Goal: Contribute content: Contribute content

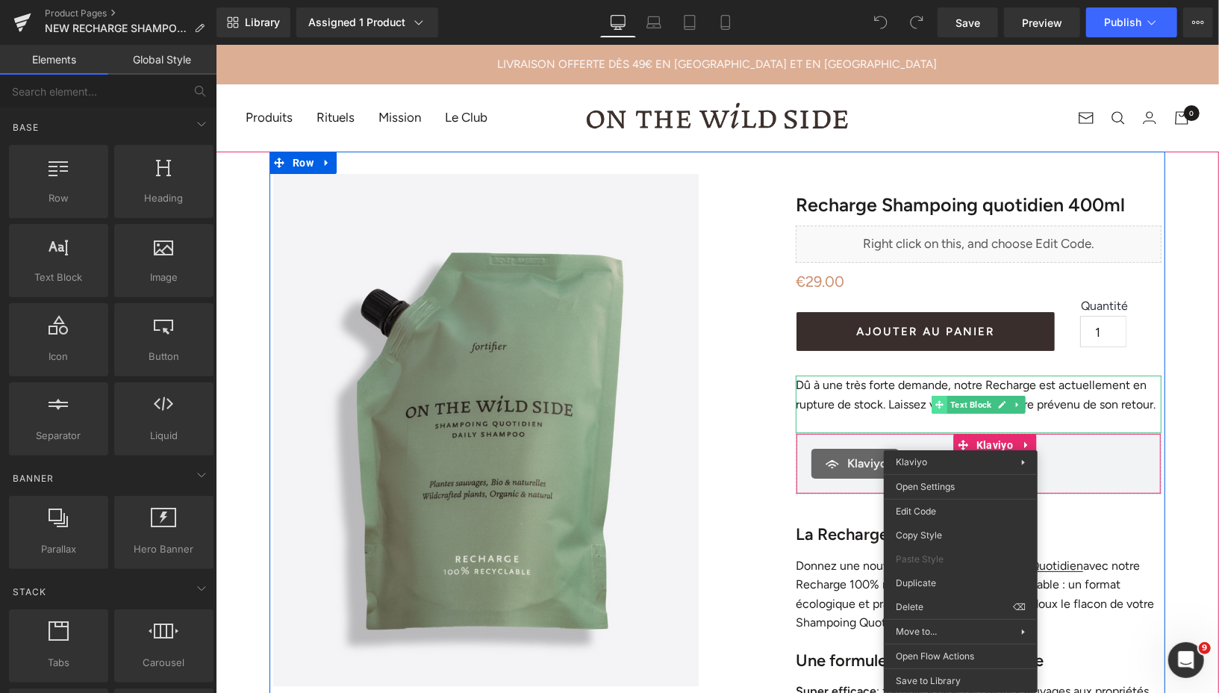
click at [939, 404] on icon at bounding box center [938, 403] width 8 height 9
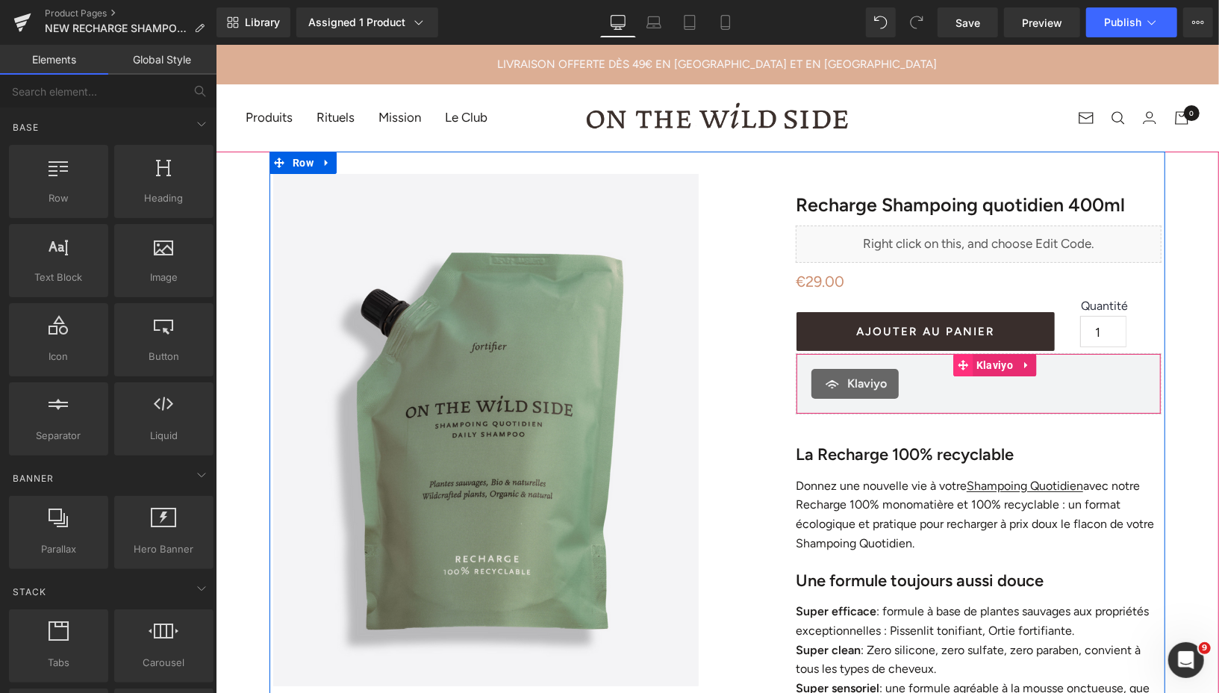
click at [960, 364] on icon at bounding box center [962, 364] width 10 height 10
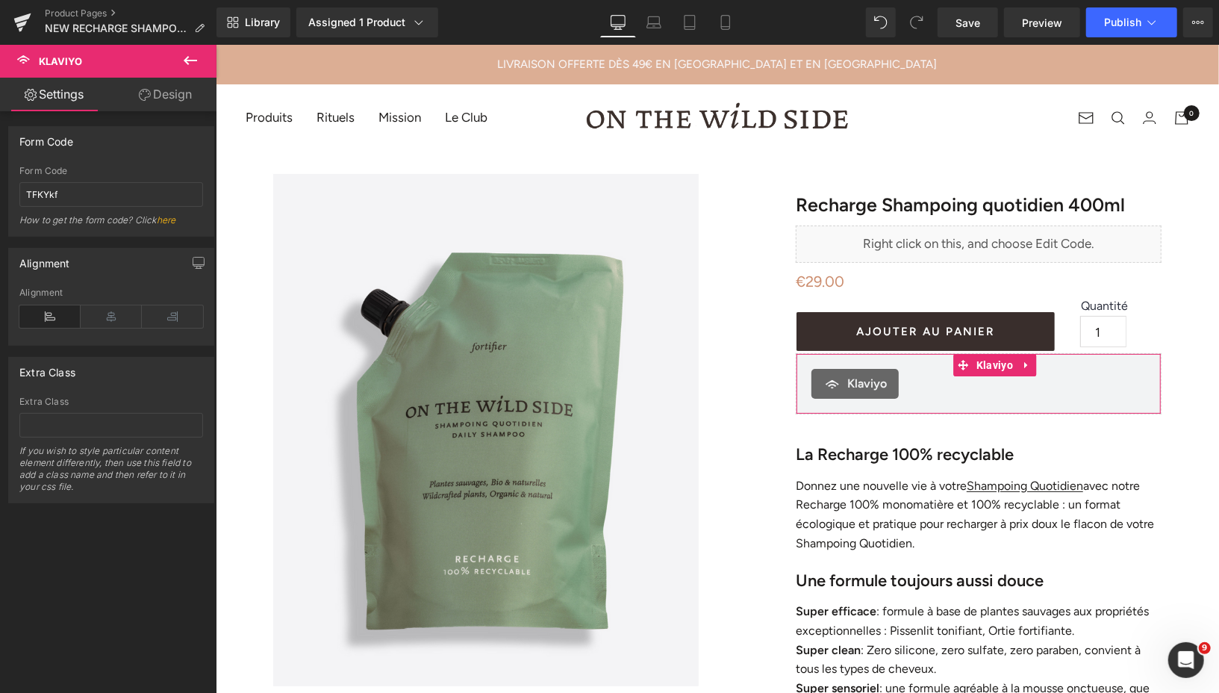
click at [167, 90] on link "Design" at bounding box center [165, 95] width 108 height 34
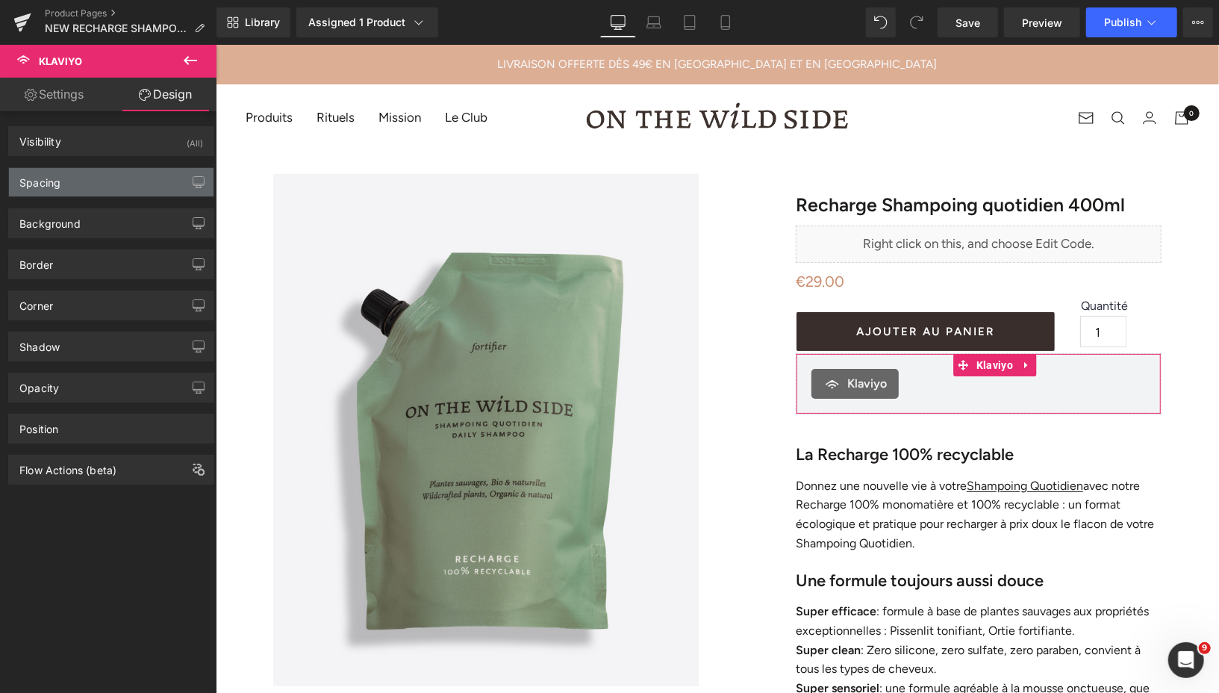
click at [143, 183] on div "Spacing" at bounding box center [111, 182] width 204 height 28
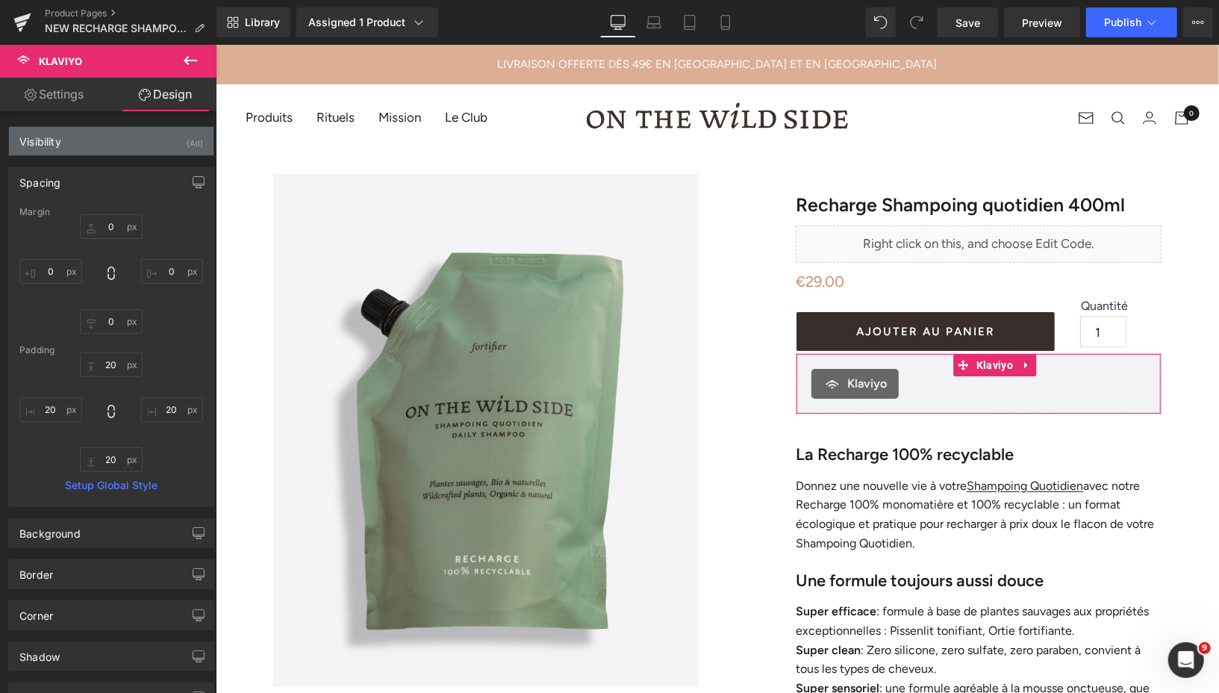
click at [125, 143] on div "Visibility (All)" at bounding box center [111, 141] width 204 height 28
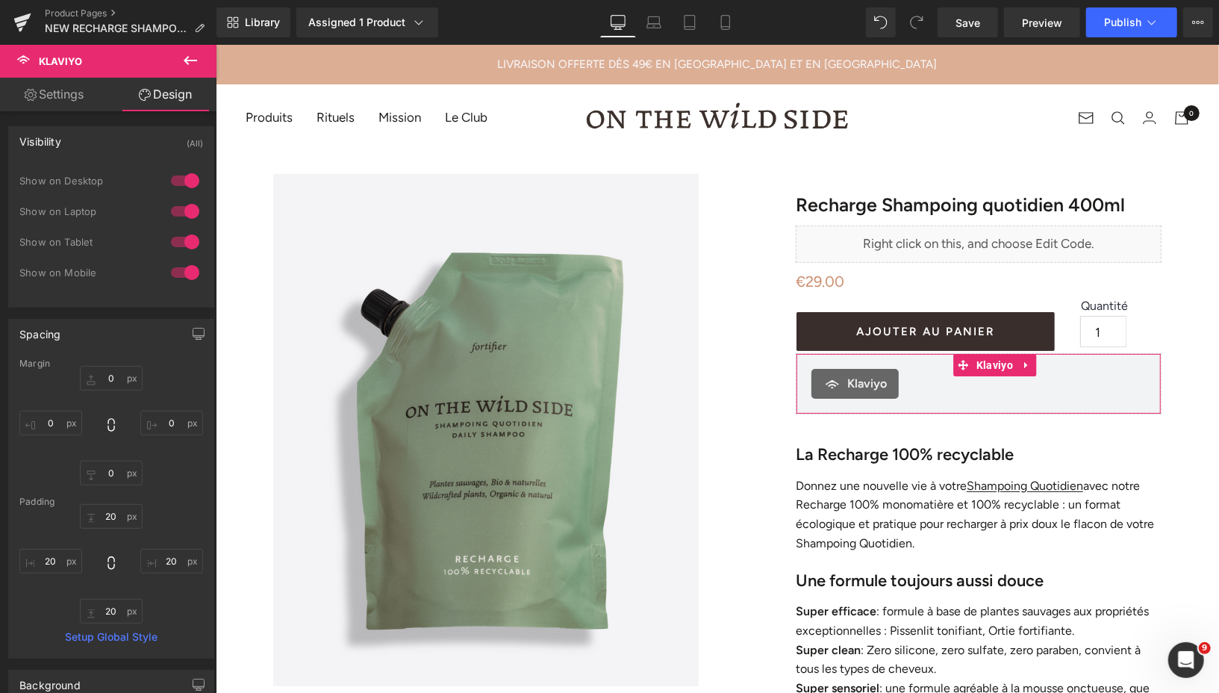
click at [183, 179] on div at bounding box center [185, 181] width 36 height 24
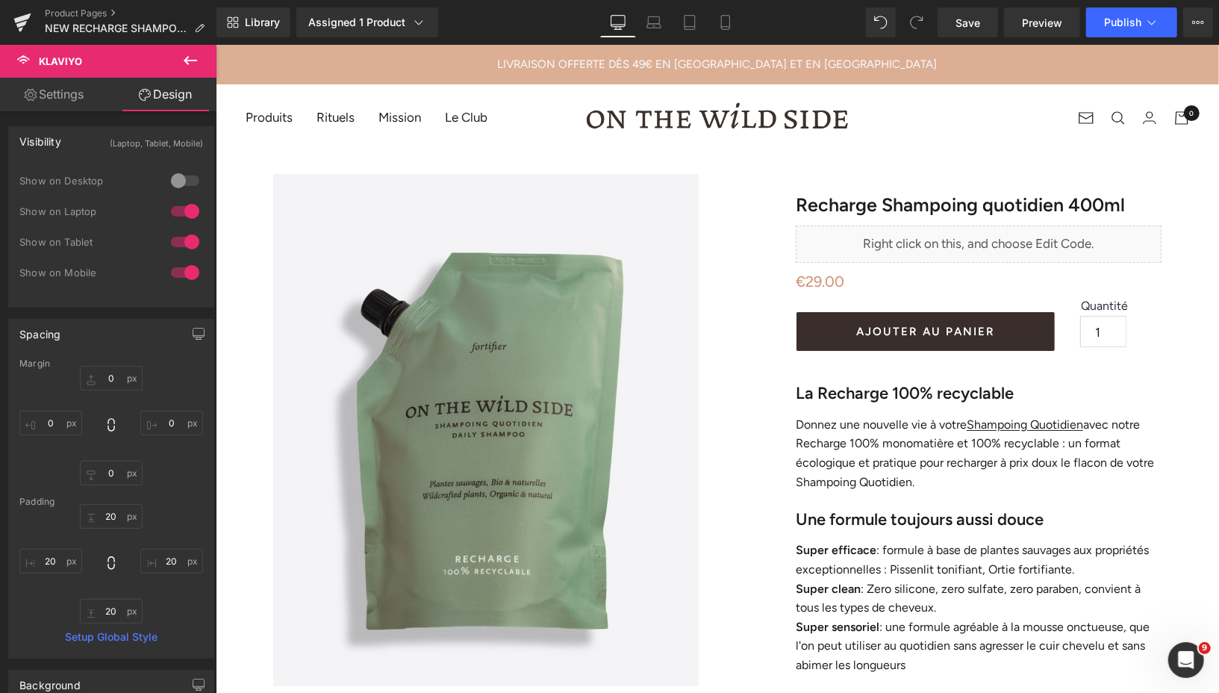
click at [184, 204] on div at bounding box center [185, 211] width 36 height 24
click at [185, 237] on div at bounding box center [185, 242] width 36 height 24
click at [185, 275] on div at bounding box center [185, 272] width 36 height 24
click at [172, 234] on div at bounding box center [185, 242] width 36 height 24
click at [172, 214] on div at bounding box center [185, 211] width 36 height 24
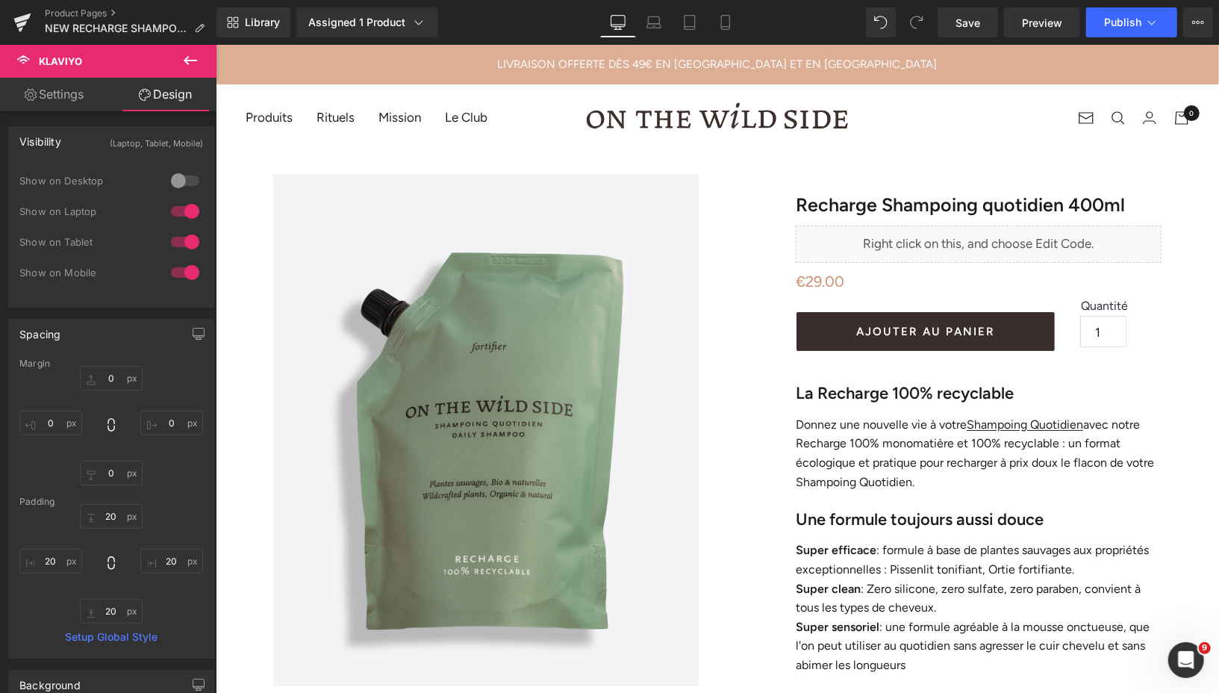
click at [179, 182] on div at bounding box center [185, 181] width 36 height 24
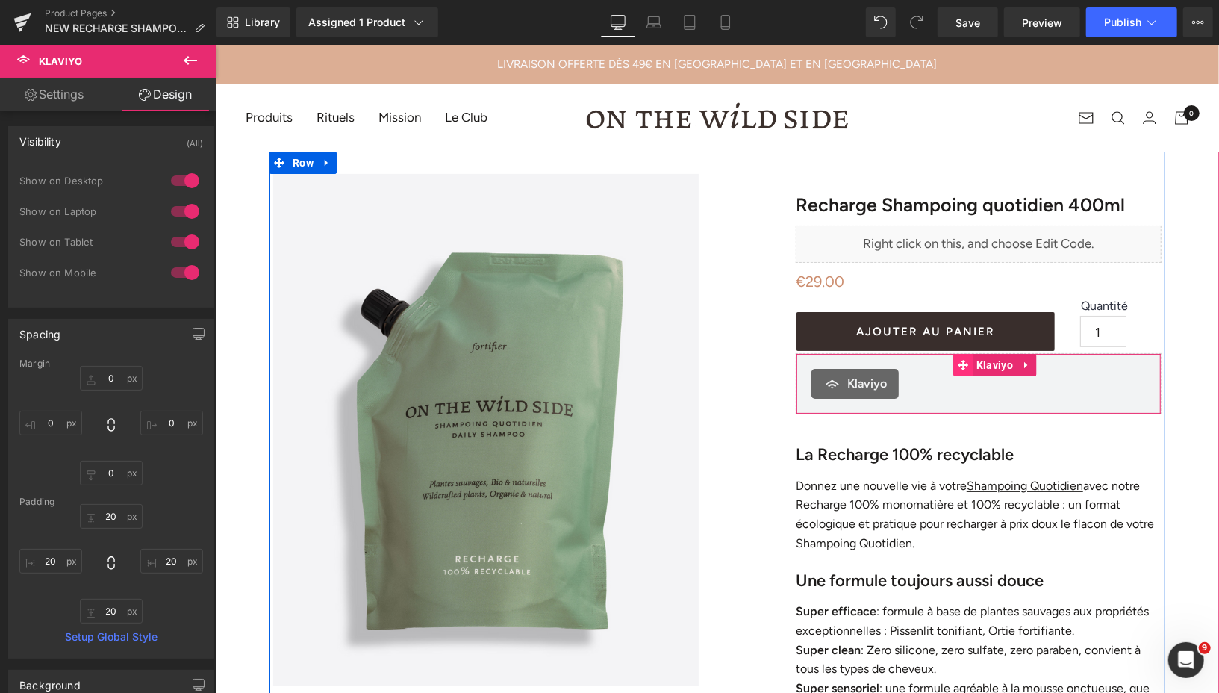
click at [963, 369] on icon at bounding box center [962, 364] width 10 height 11
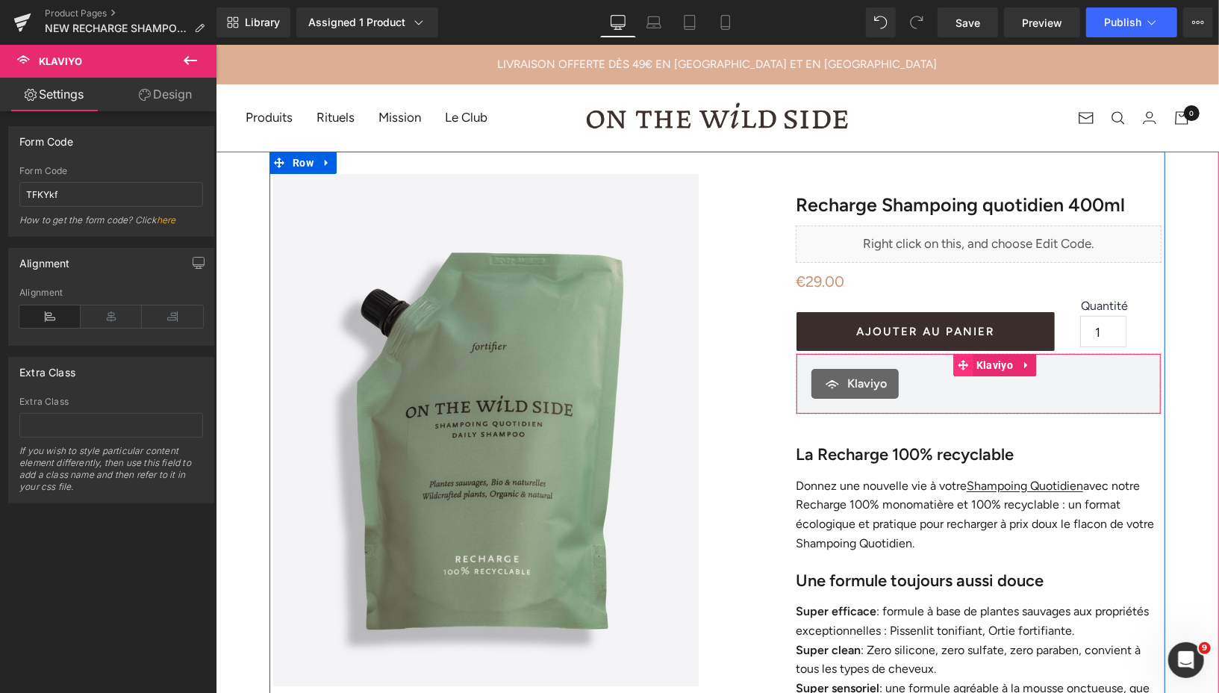
click at [960, 366] on icon at bounding box center [962, 364] width 10 height 10
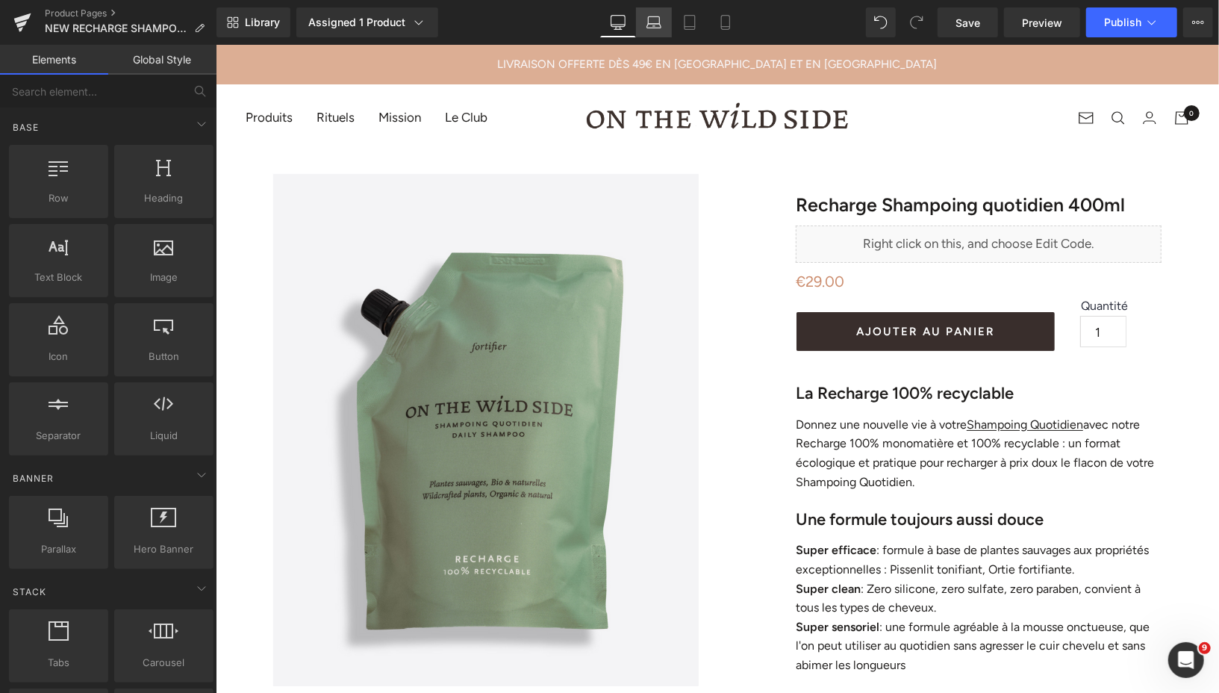
click at [652, 28] on icon at bounding box center [653, 22] width 15 height 15
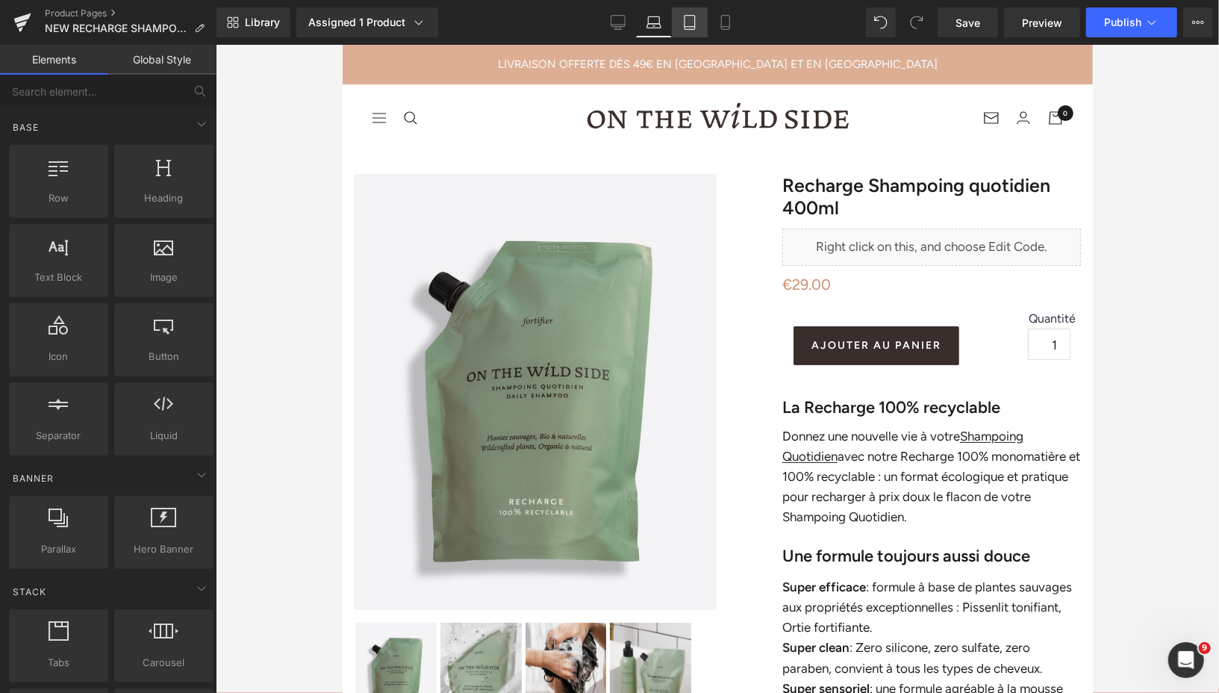
click at [692, 25] on icon at bounding box center [689, 22] width 15 height 15
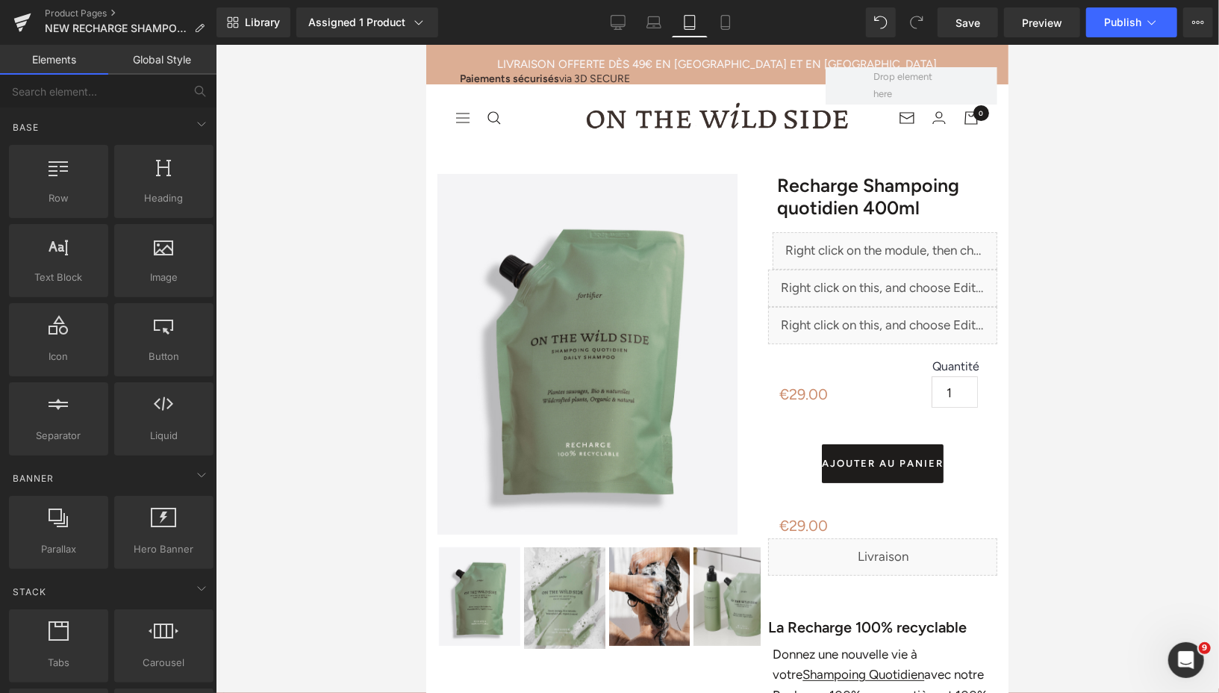
scroll to position [106, 0]
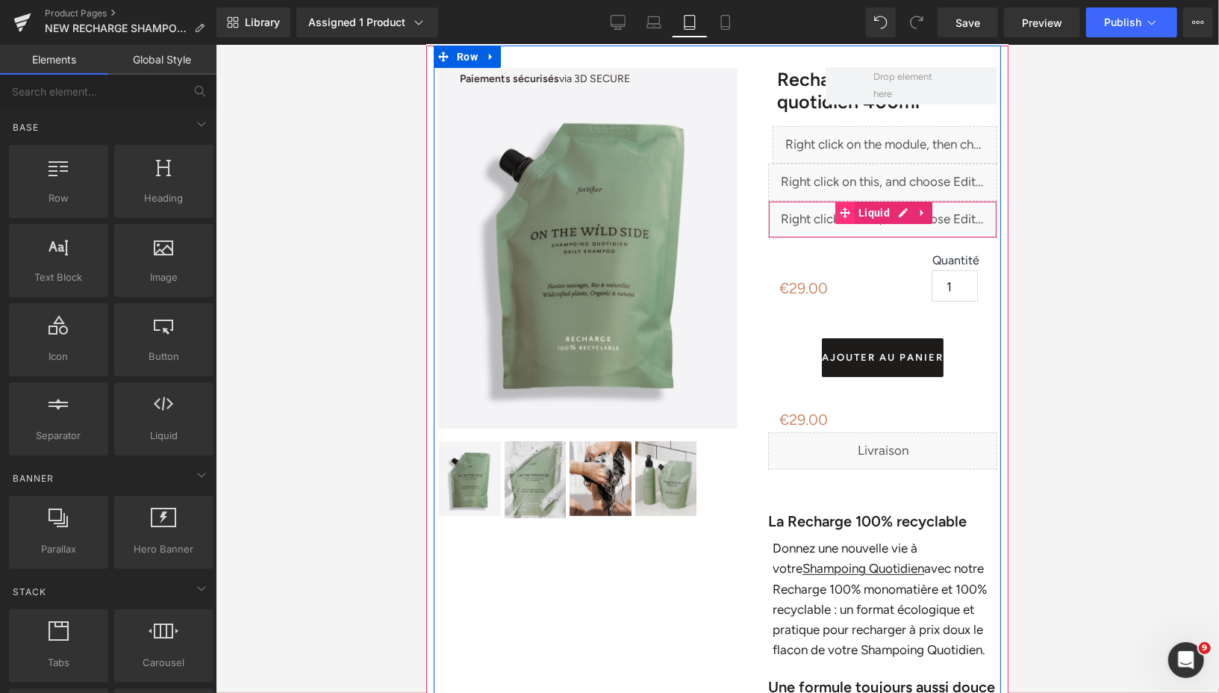
click at [841, 213] on icon at bounding box center [844, 211] width 10 height 11
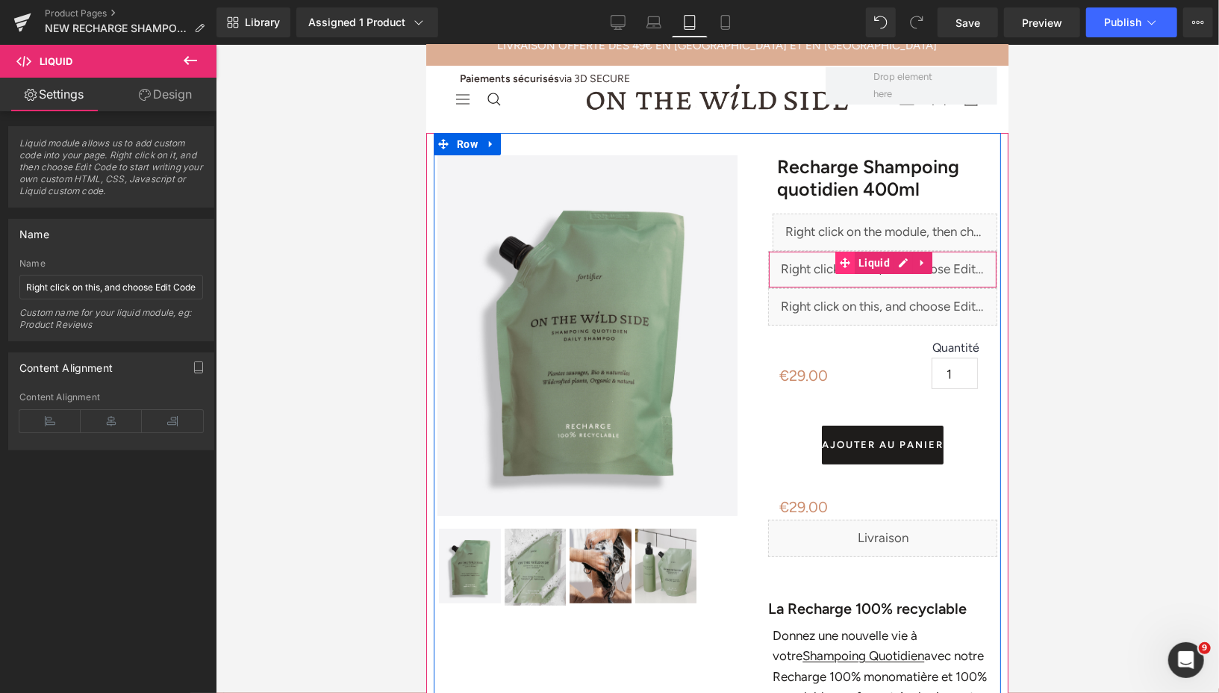
scroll to position [0, 0]
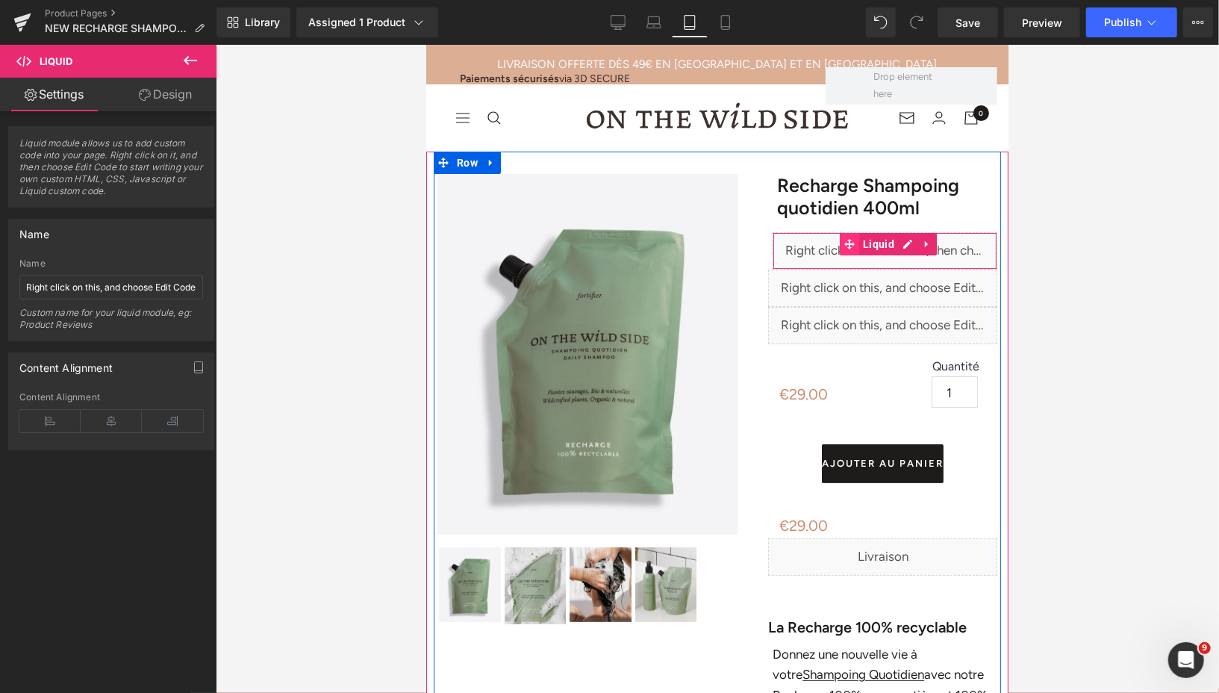
click at [849, 243] on icon at bounding box center [848, 243] width 10 height 10
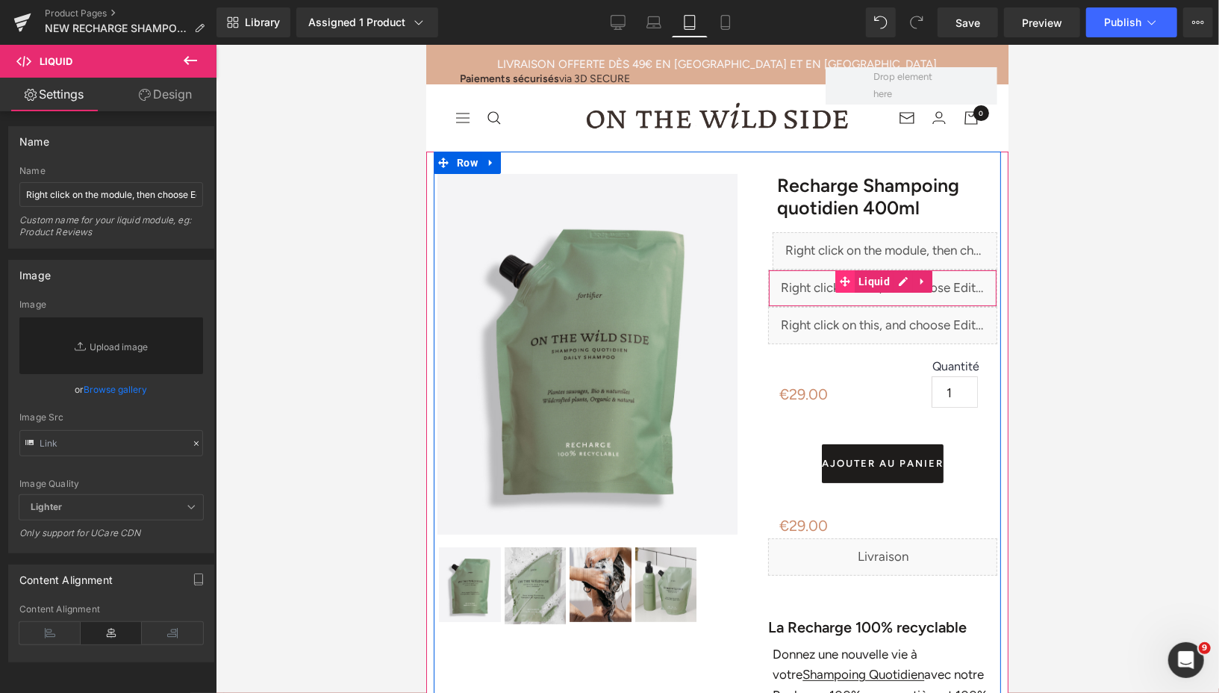
click at [848, 279] on icon at bounding box center [844, 280] width 10 height 10
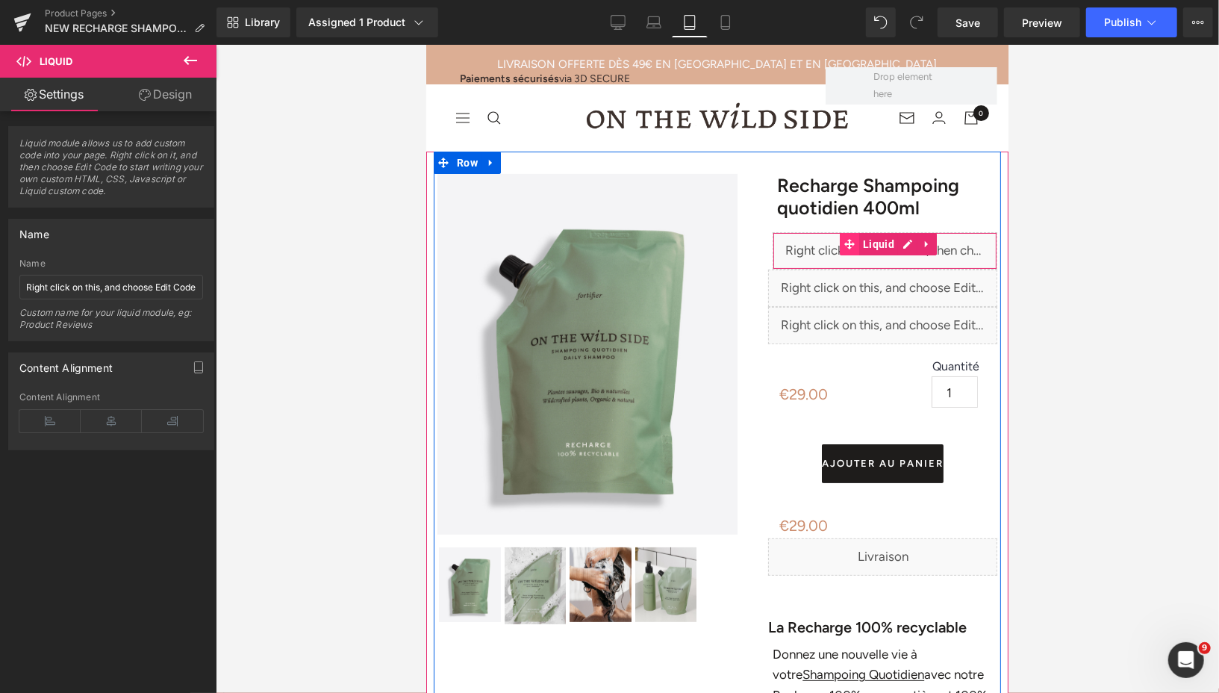
click at [848, 245] on icon at bounding box center [848, 243] width 10 height 10
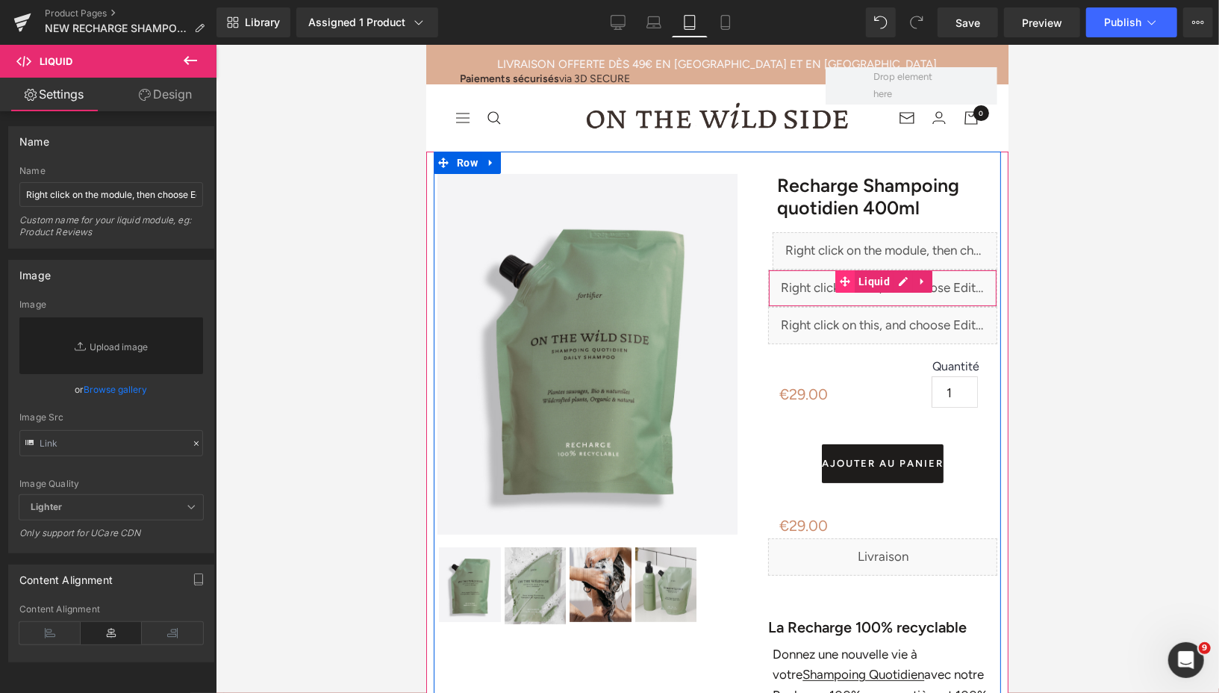
click at [849, 282] on icon at bounding box center [844, 280] width 10 height 11
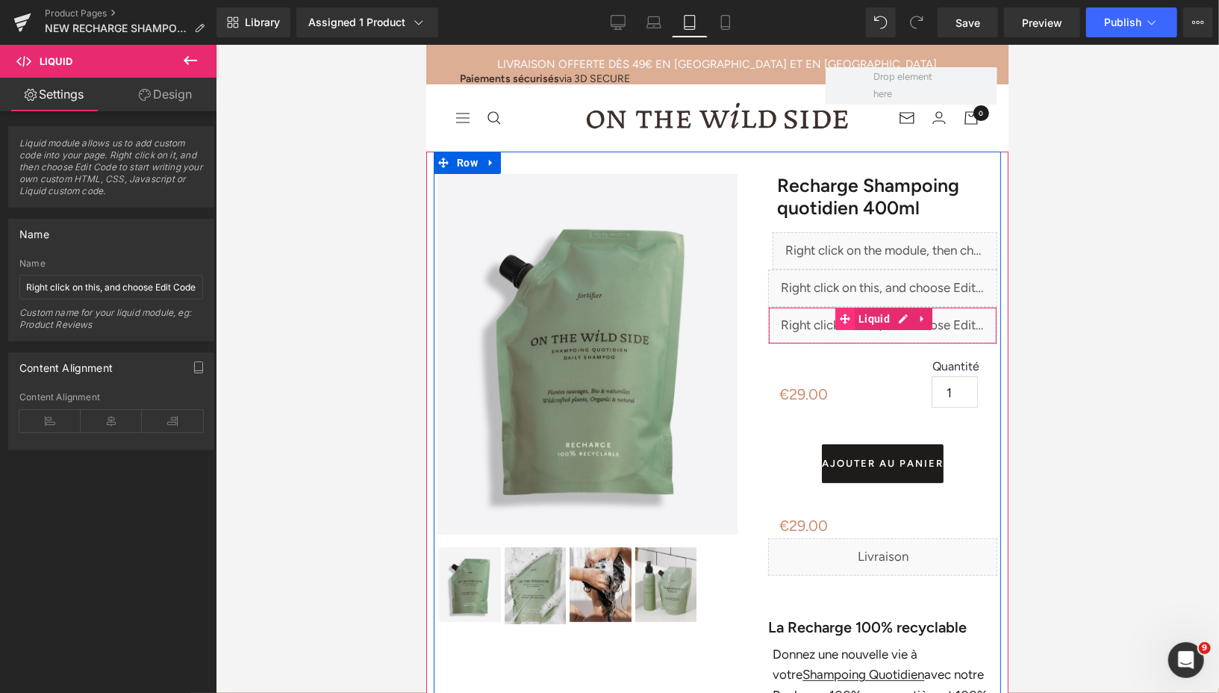
click at [846, 313] on icon at bounding box center [844, 318] width 10 height 10
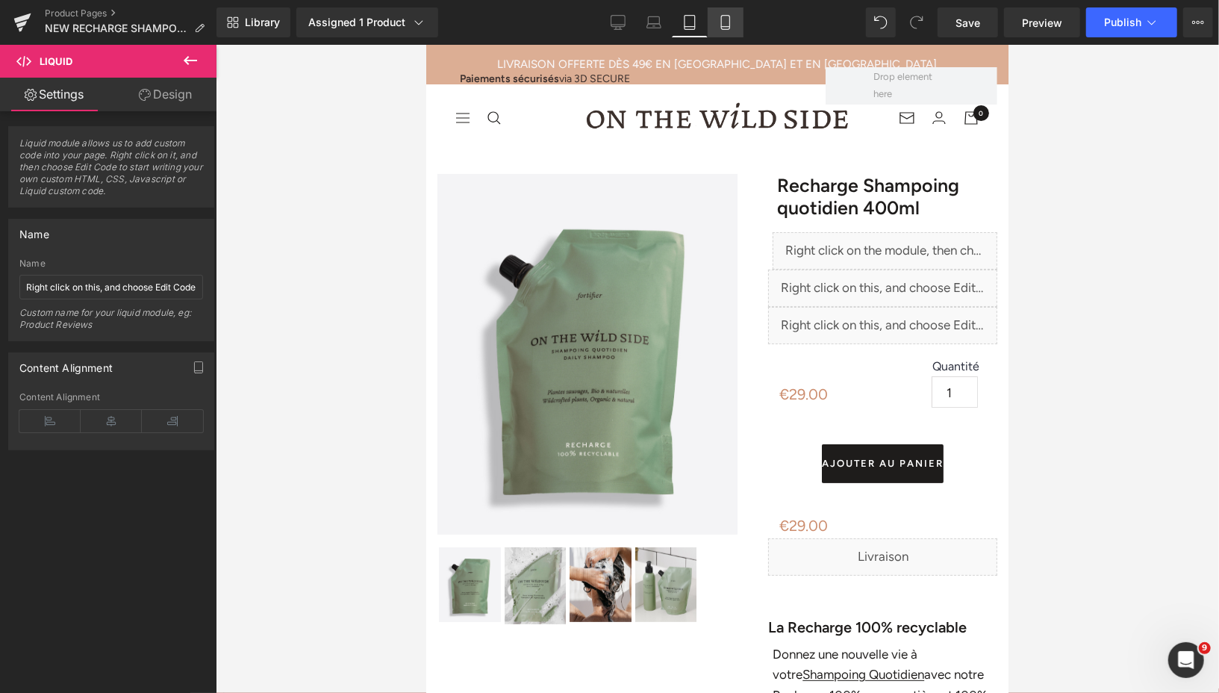
click at [729, 19] on icon at bounding box center [725, 23] width 8 height 14
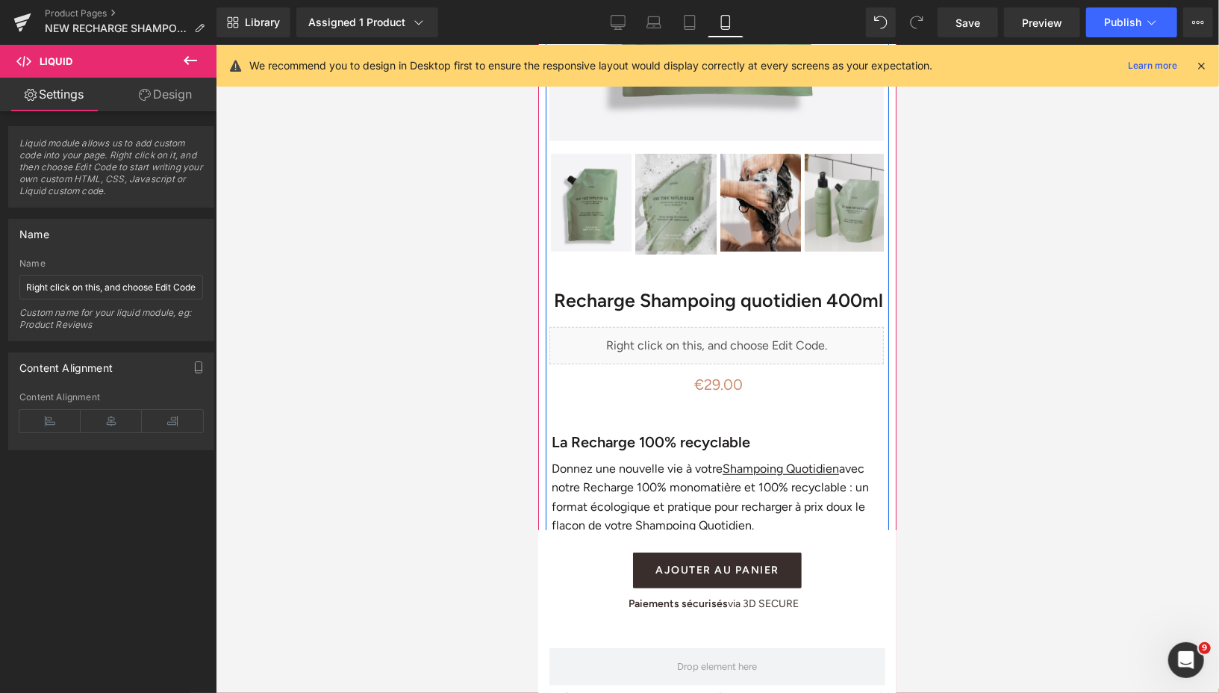
scroll to position [601, 0]
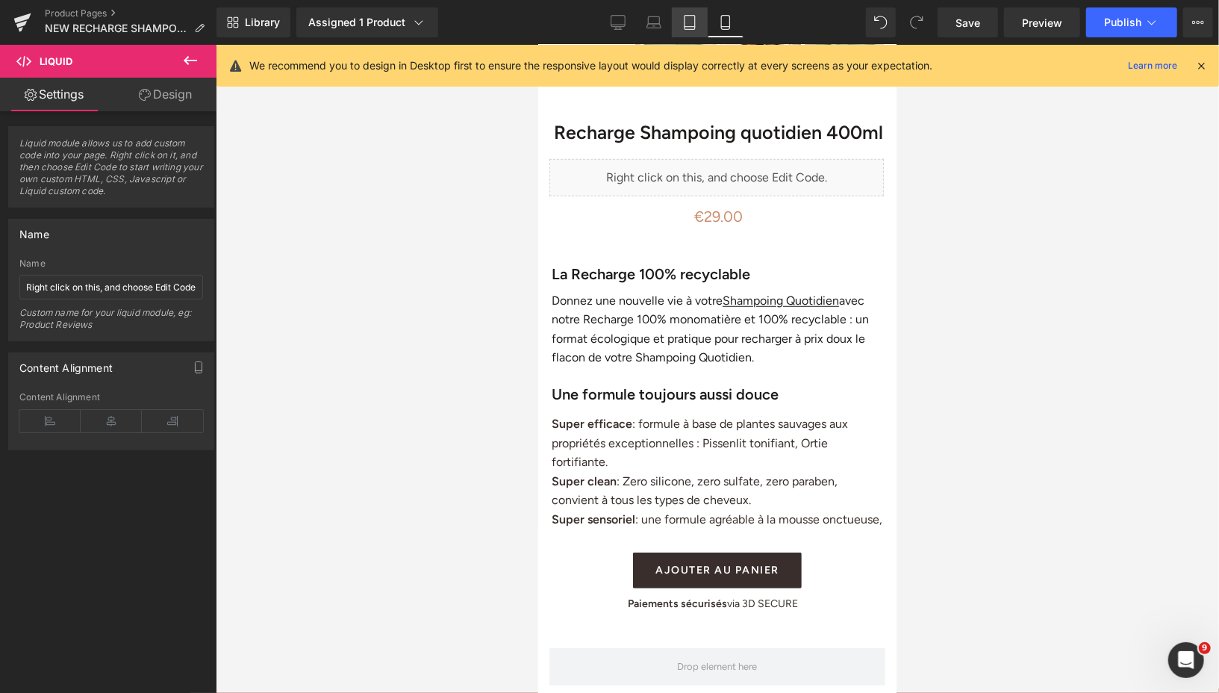
click at [688, 24] on icon at bounding box center [689, 22] width 15 height 15
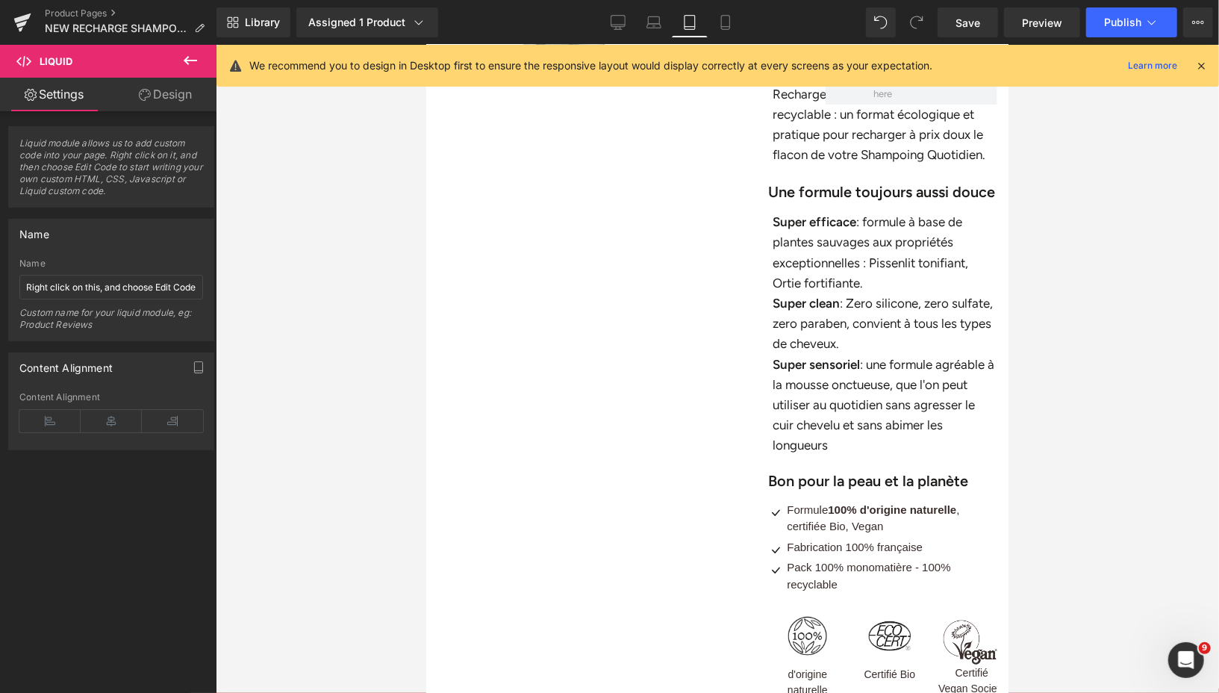
scroll to position [43, 0]
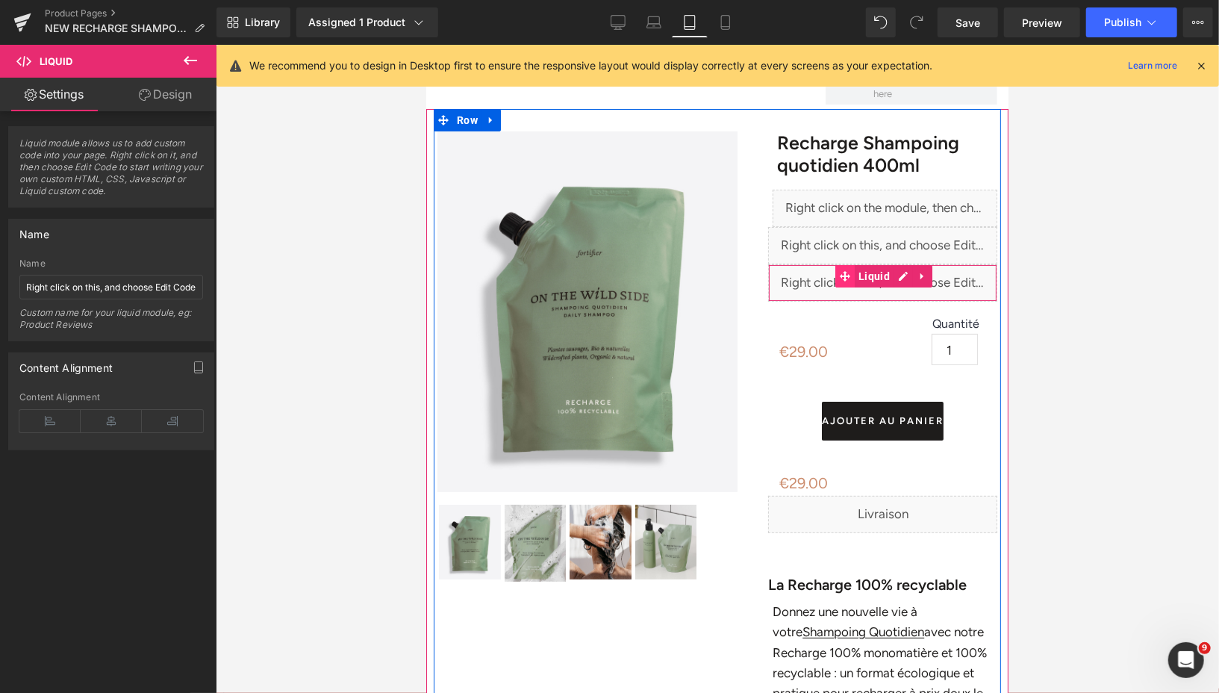
click at [849, 276] on icon at bounding box center [844, 274] width 10 height 11
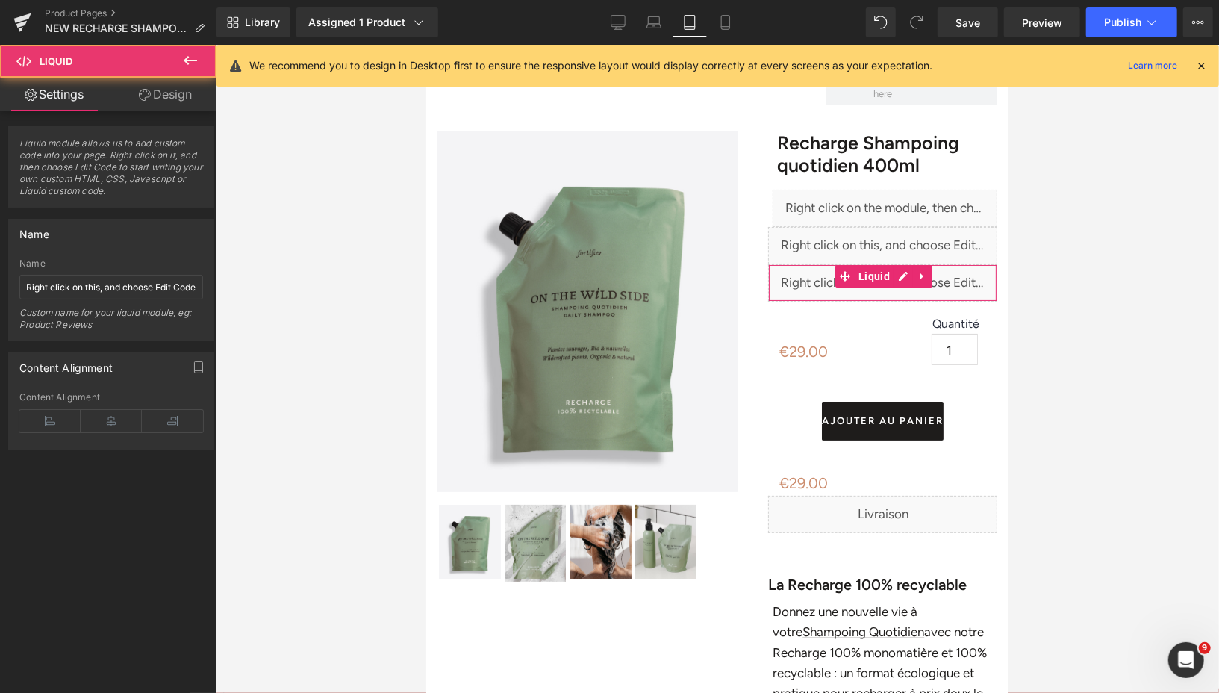
click at [185, 99] on link "Design" at bounding box center [165, 95] width 108 height 34
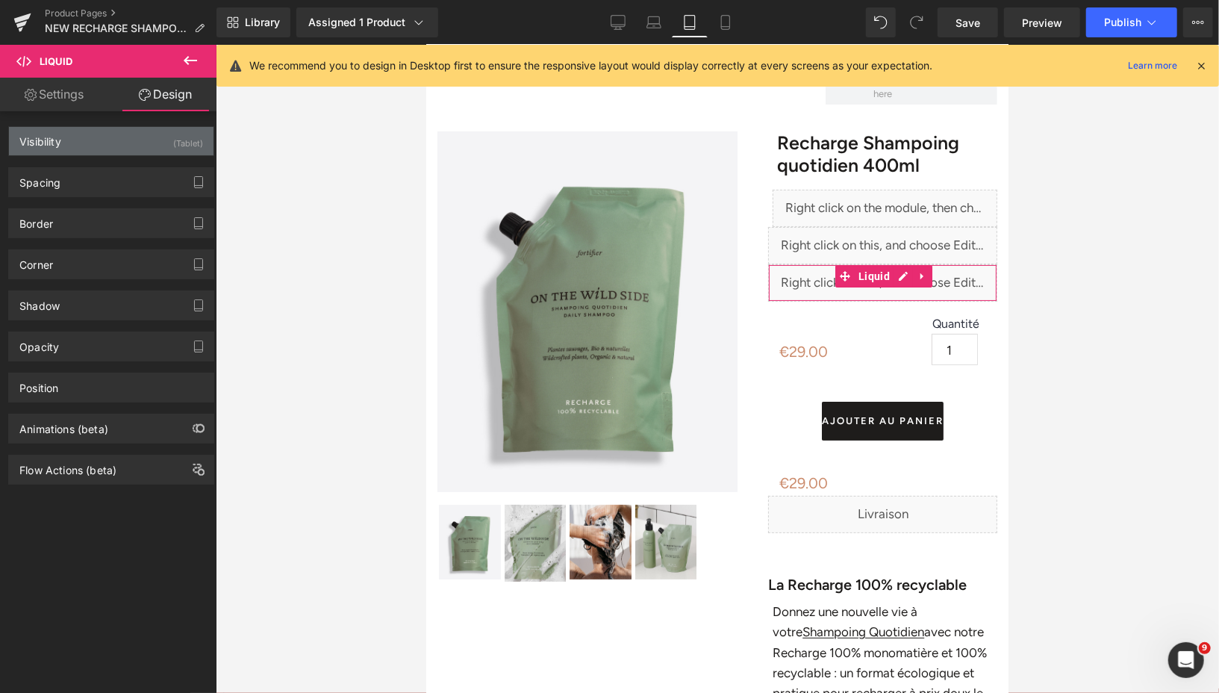
click at [146, 143] on div "Visibility (Tablet)" at bounding box center [111, 141] width 204 height 28
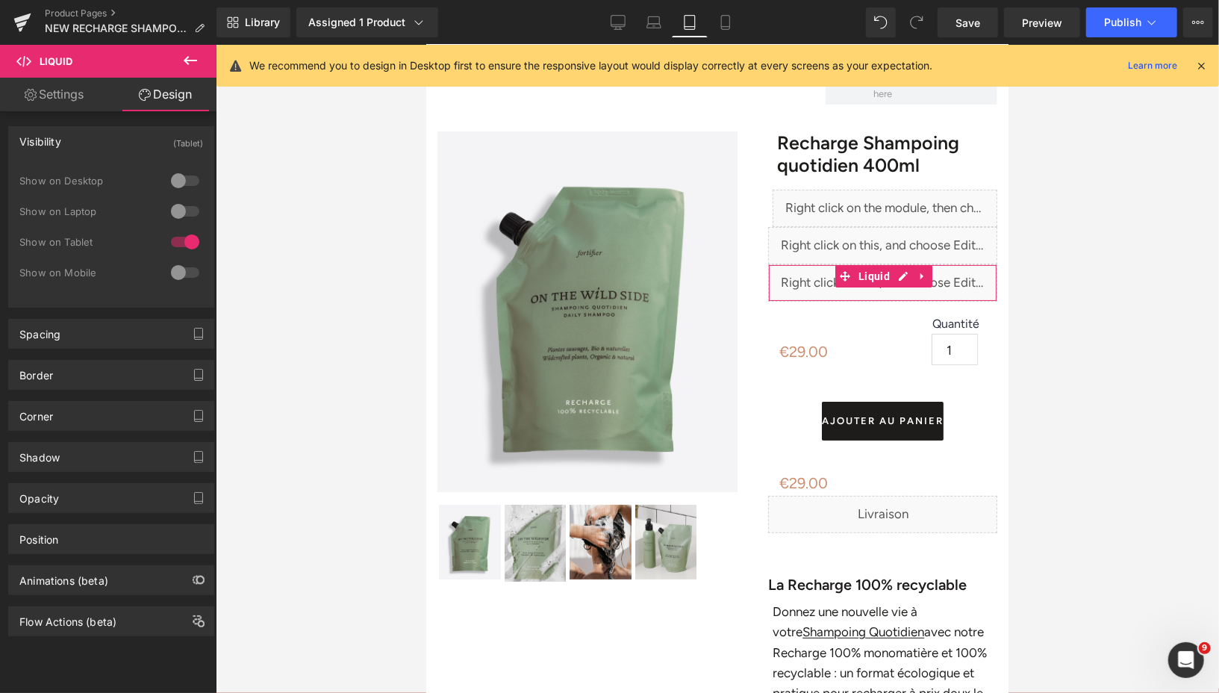
click at [175, 185] on div at bounding box center [185, 181] width 36 height 24
click at [630, 20] on link "Desktop" at bounding box center [618, 22] width 36 height 30
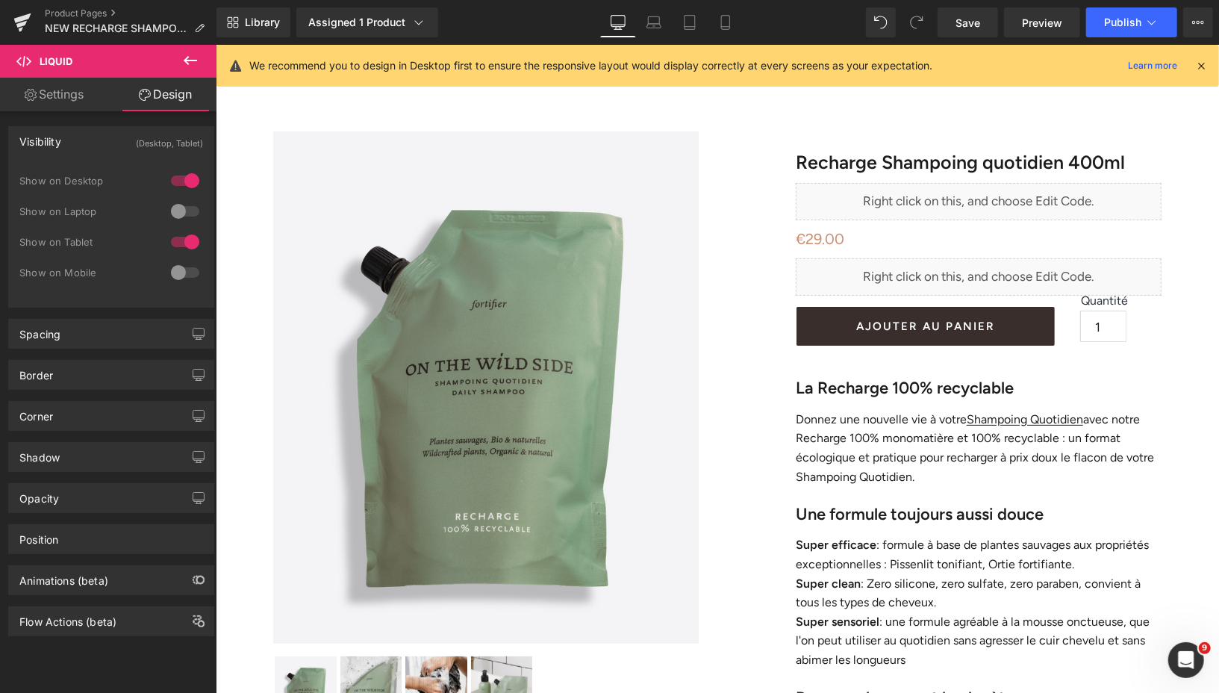
scroll to position [37, 0]
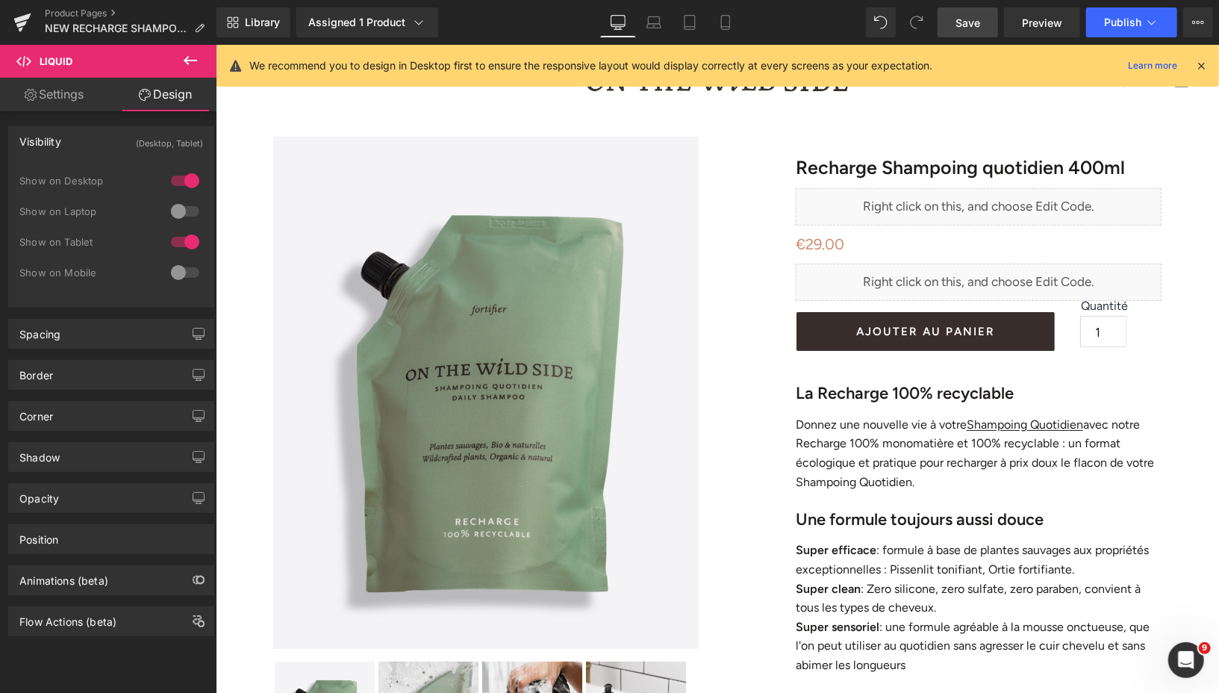
click at [969, 24] on span "Save" at bounding box center [967, 23] width 25 height 16
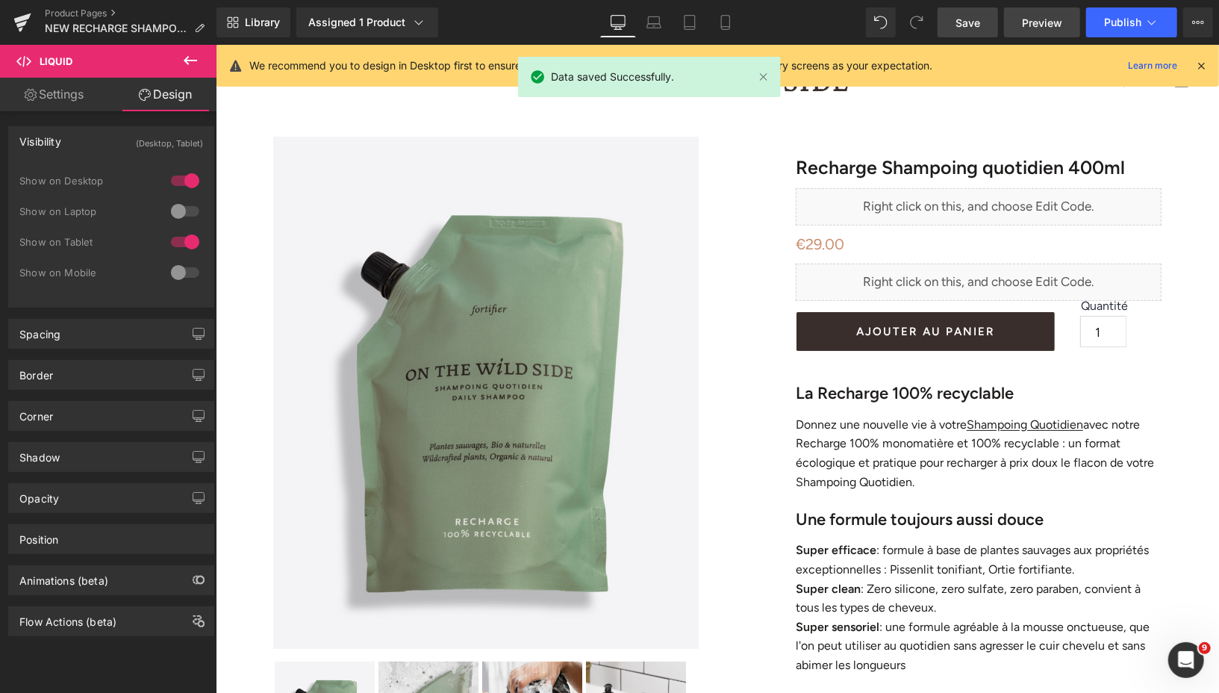
click at [1035, 28] on span "Preview" at bounding box center [1042, 23] width 40 height 16
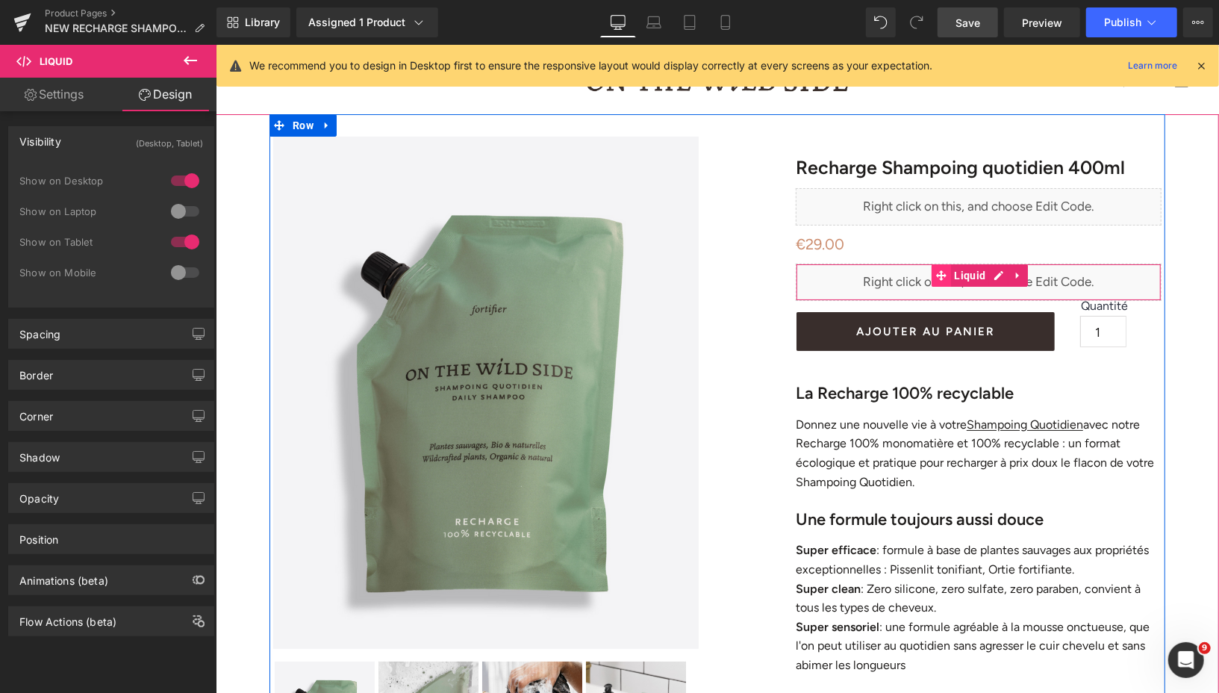
click at [938, 278] on icon at bounding box center [940, 274] width 10 height 11
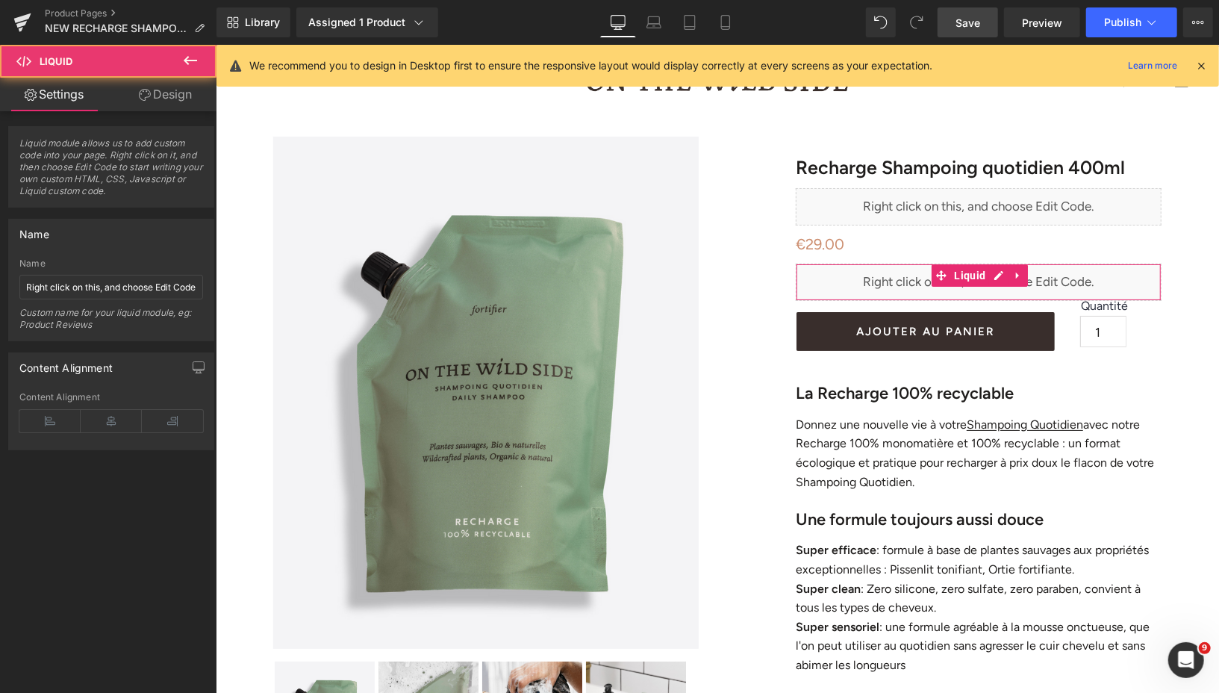
click at [144, 86] on link "Design" at bounding box center [165, 95] width 108 height 34
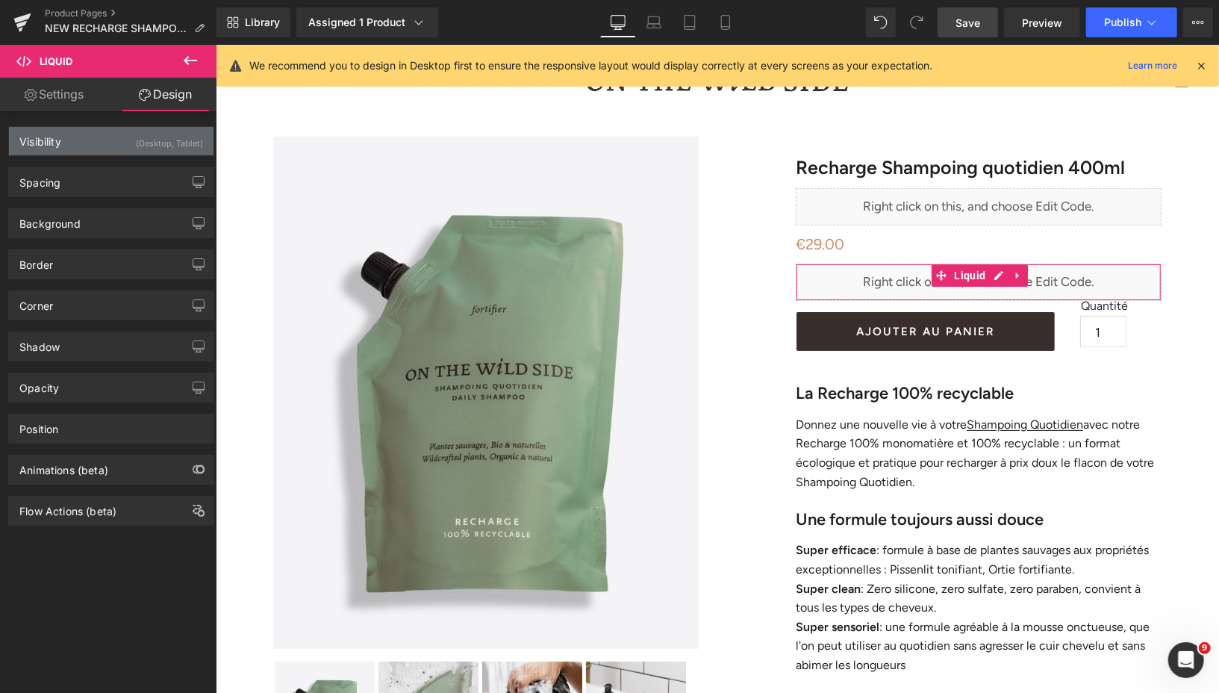
click at [148, 146] on div "(Desktop, Tablet)" at bounding box center [169, 139] width 67 height 25
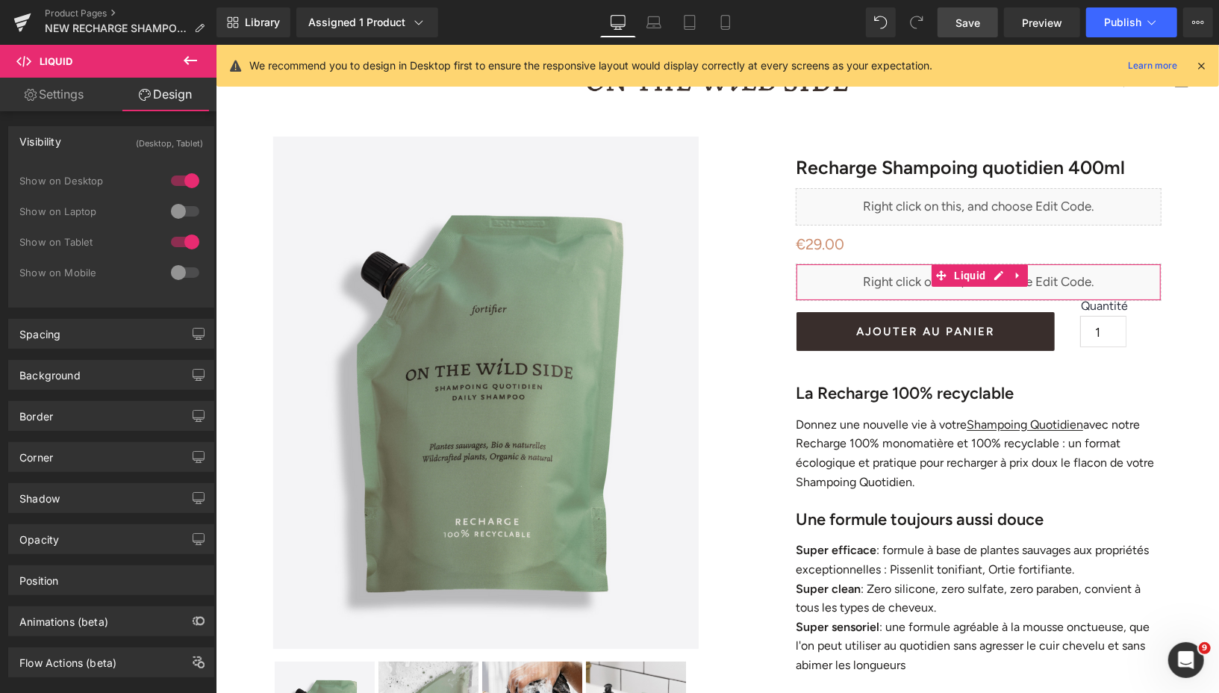
click at [178, 269] on div at bounding box center [185, 272] width 36 height 24
click at [178, 213] on div at bounding box center [185, 211] width 36 height 24
click at [719, 20] on icon at bounding box center [725, 22] width 15 height 15
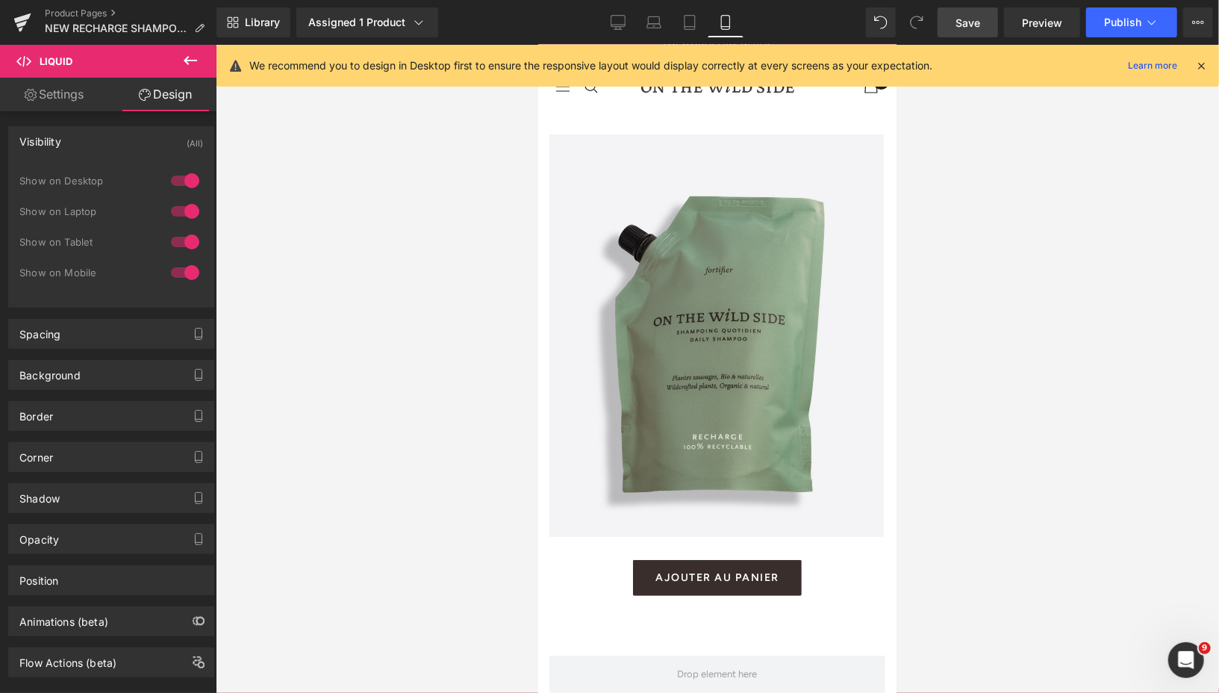
scroll to position [561, 0]
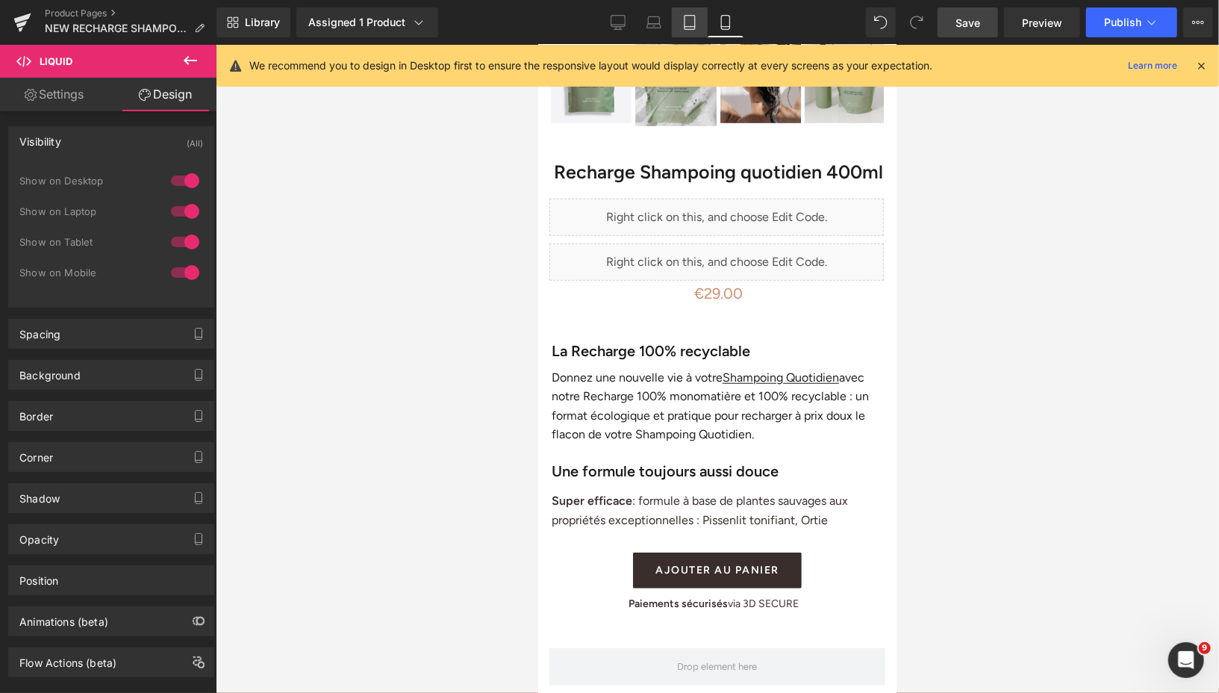
click at [691, 28] on icon at bounding box center [689, 23] width 10 height 14
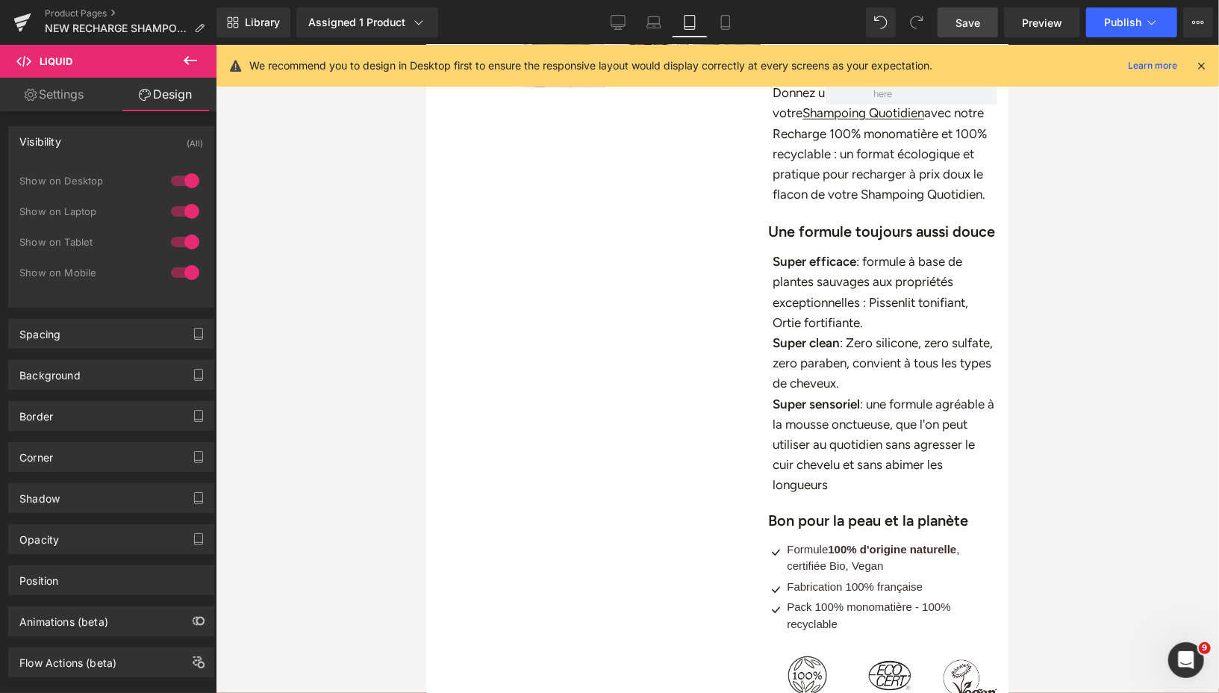
scroll to position [66, 0]
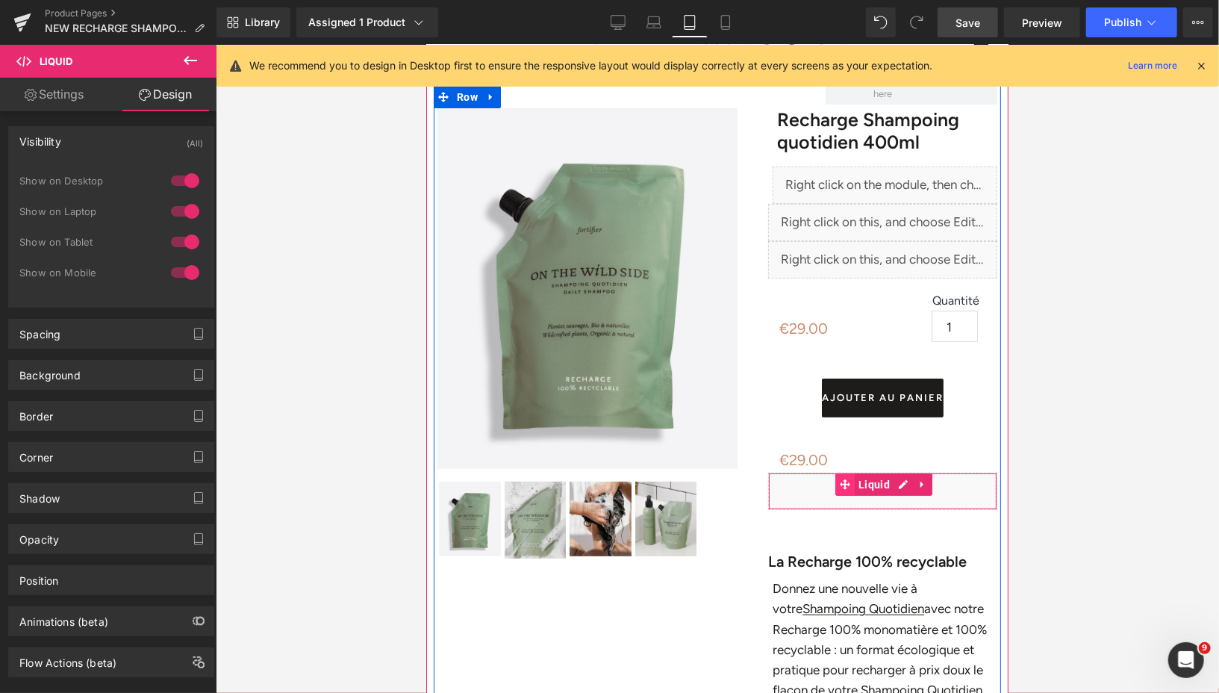
click at [848, 481] on icon at bounding box center [844, 483] width 10 height 10
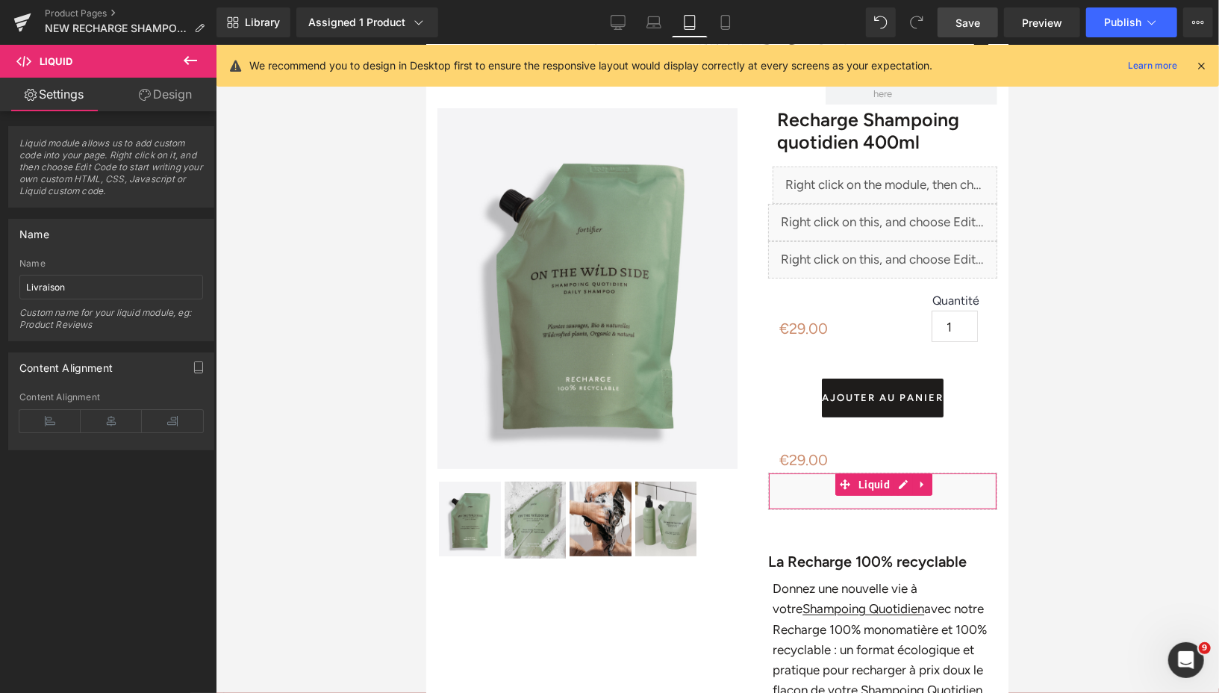
click at [156, 101] on link "Design" at bounding box center [165, 95] width 108 height 34
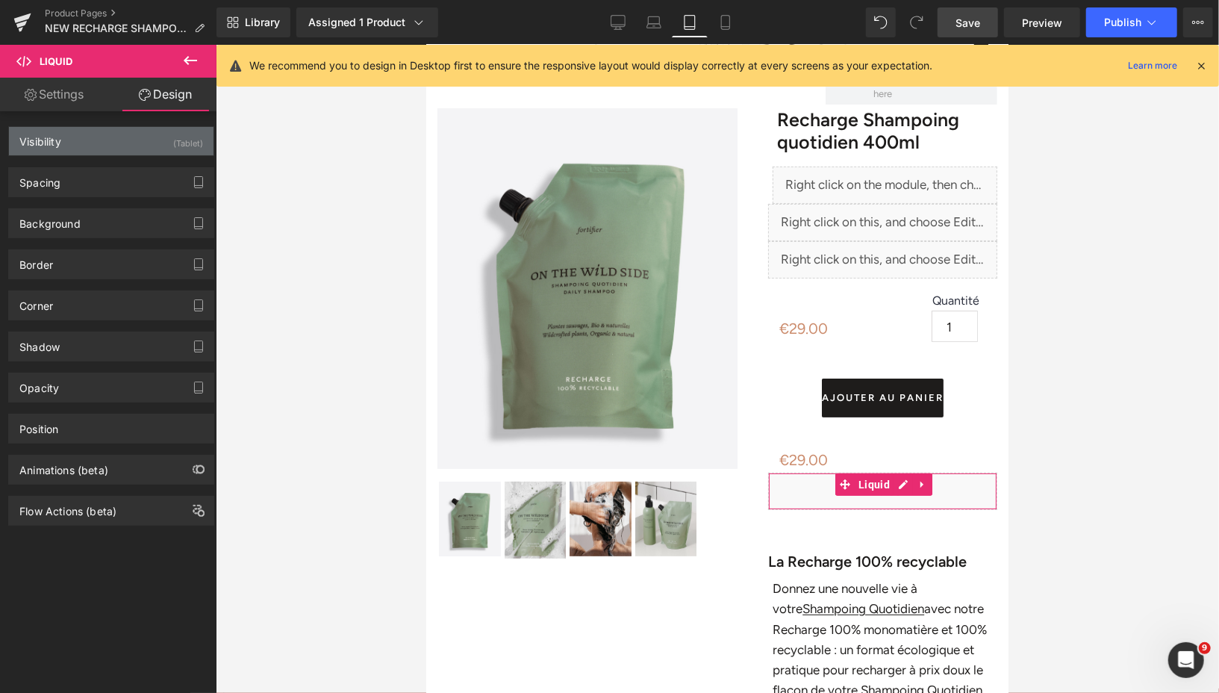
click at [160, 144] on div "Visibility (Tablet)" at bounding box center [111, 141] width 204 height 28
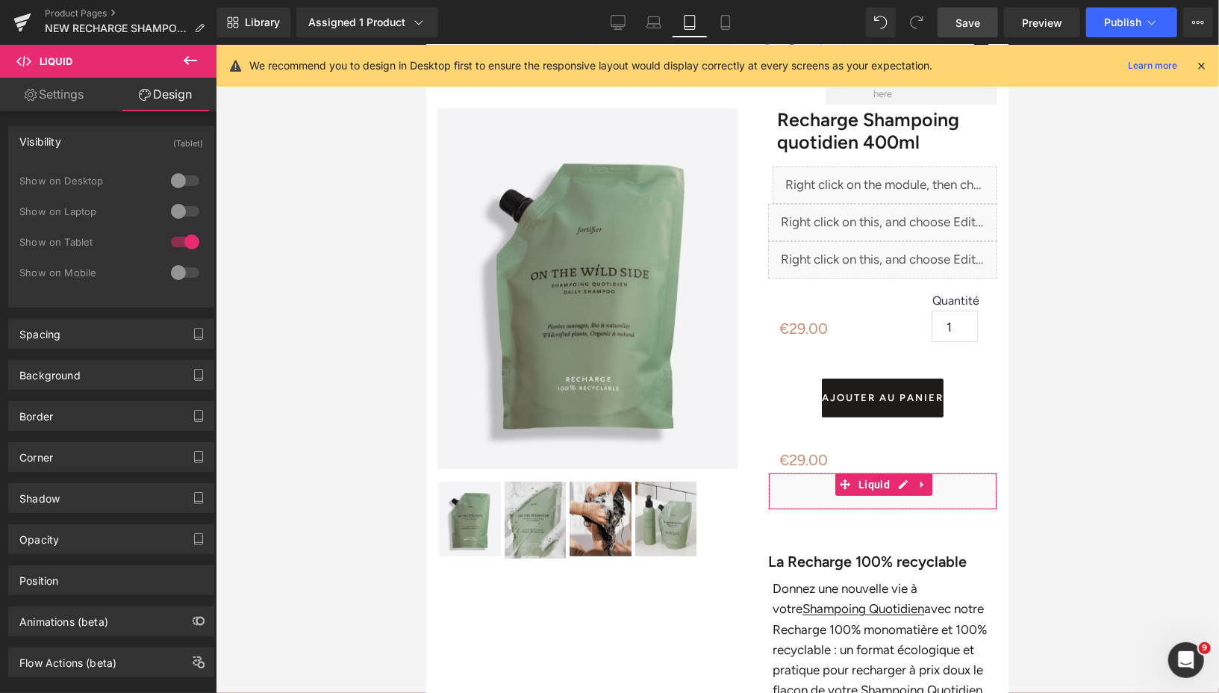
click at [173, 181] on div at bounding box center [185, 181] width 36 height 24
click at [172, 272] on div at bounding box center [185, 272] width 36 height 24
click at [972, 21] on span "Save" at bounding box center [967, 23] width 25 height 16
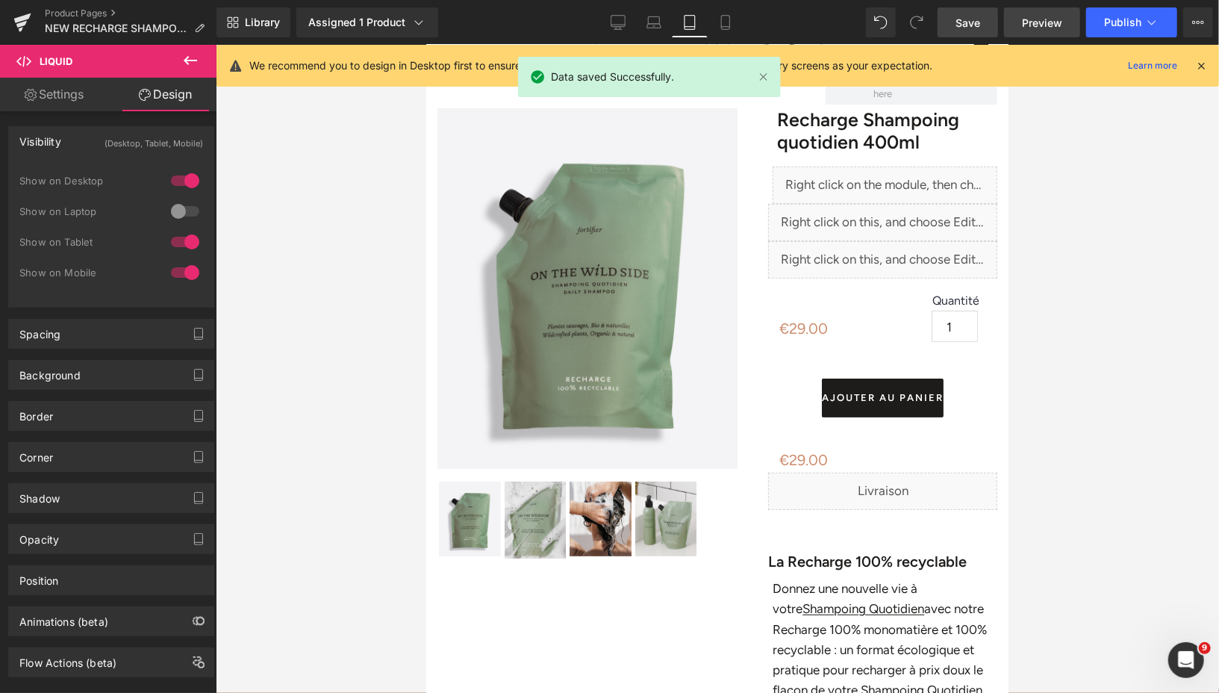
click at [1040, 26] on span "Preview" at bounding box center [1042, 23] width 40 height 16
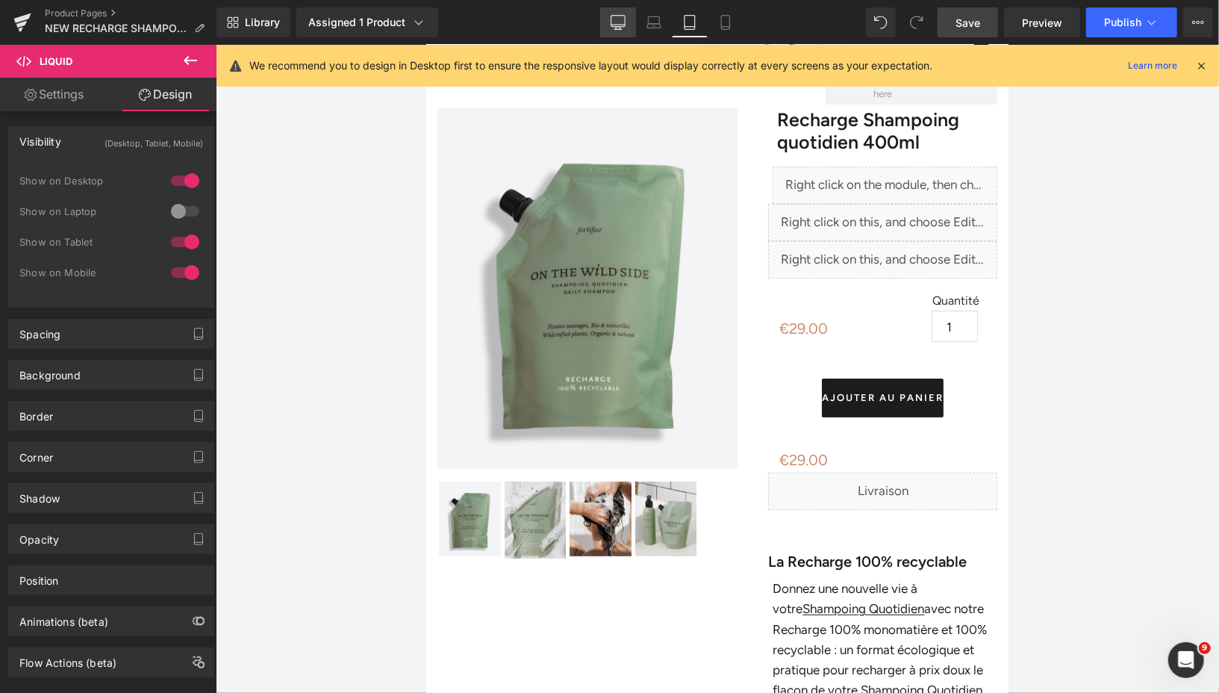
click at [610, 19] on link "Desktop" at bounding box center [618, 22] width 36 height 30
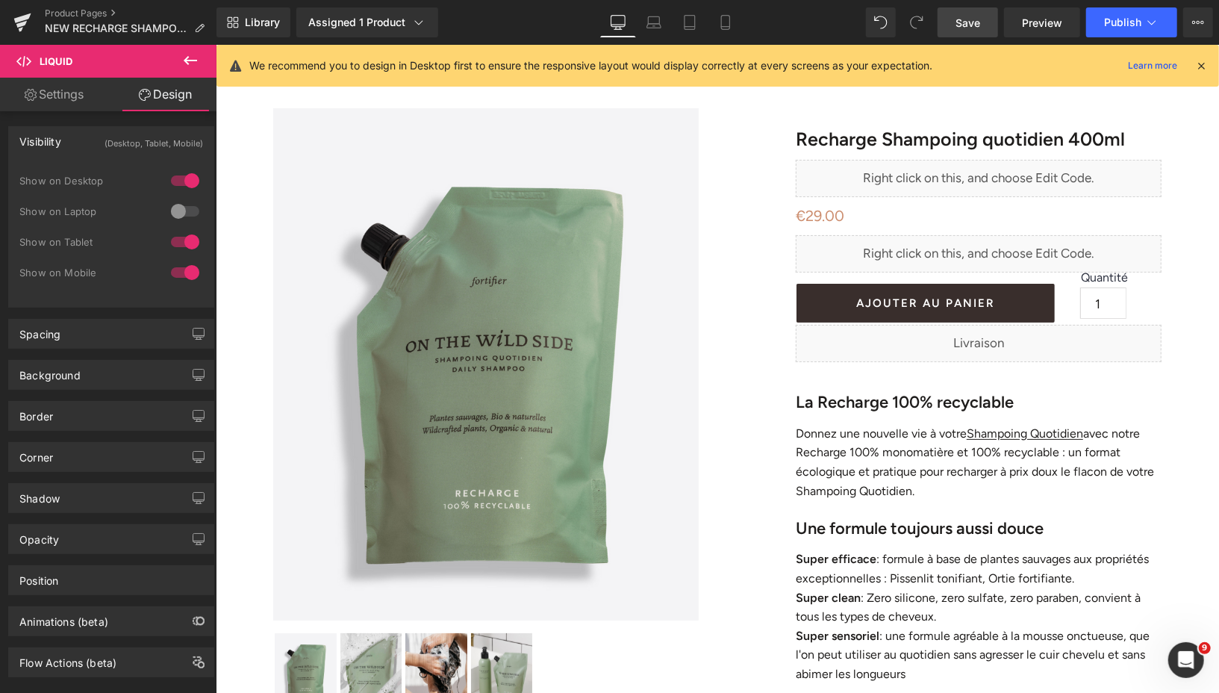
scroll to position [0, 0]
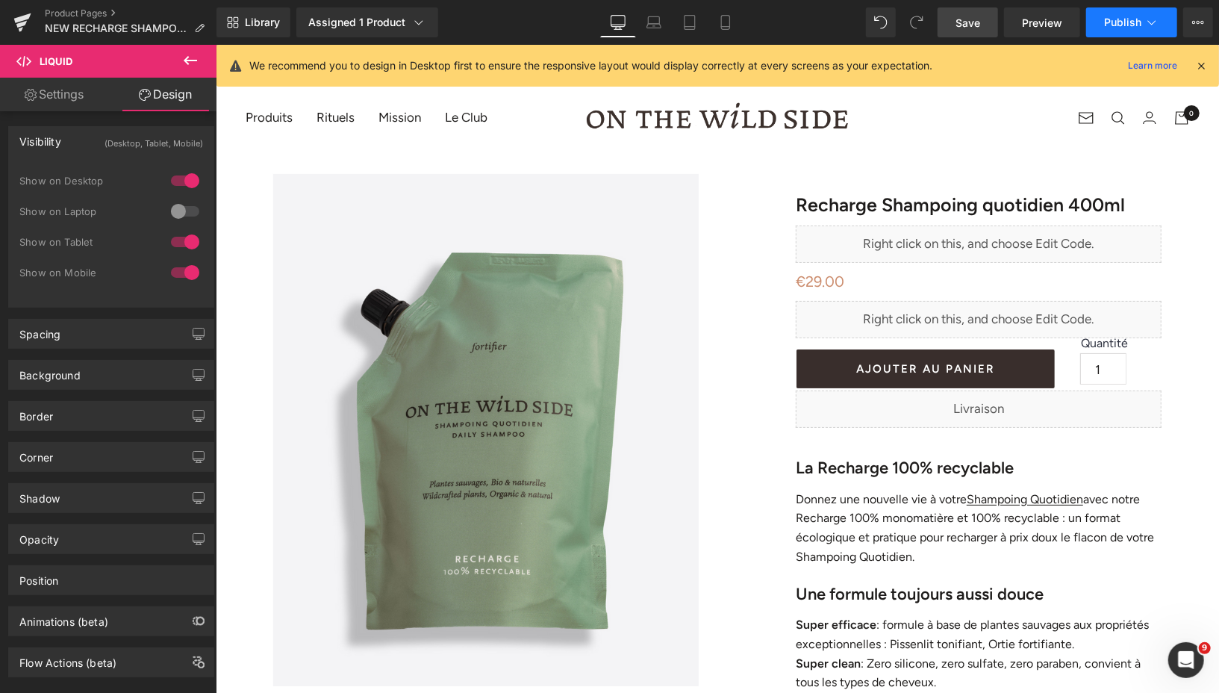
click at [1099, 24] on button "Publish" at bounding box center [1131, 22] width 91 height 30
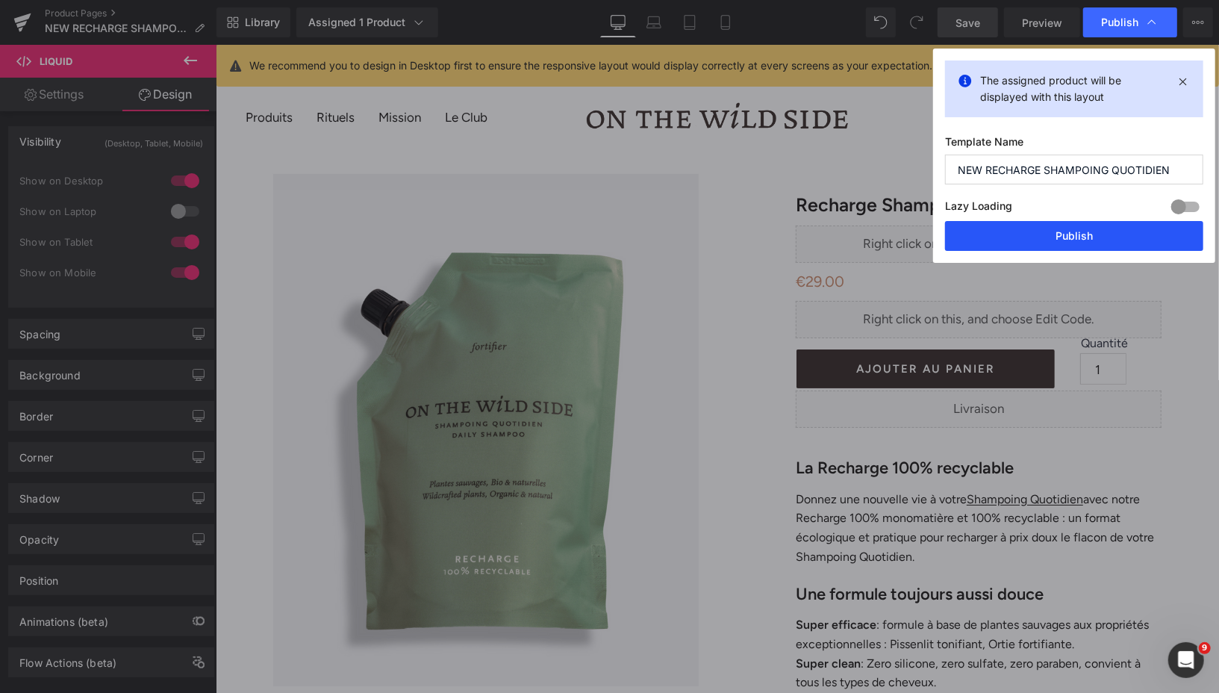
click at [1010, 239] on button "Publish" at bounding box center [1074, 236] width 258 height 30
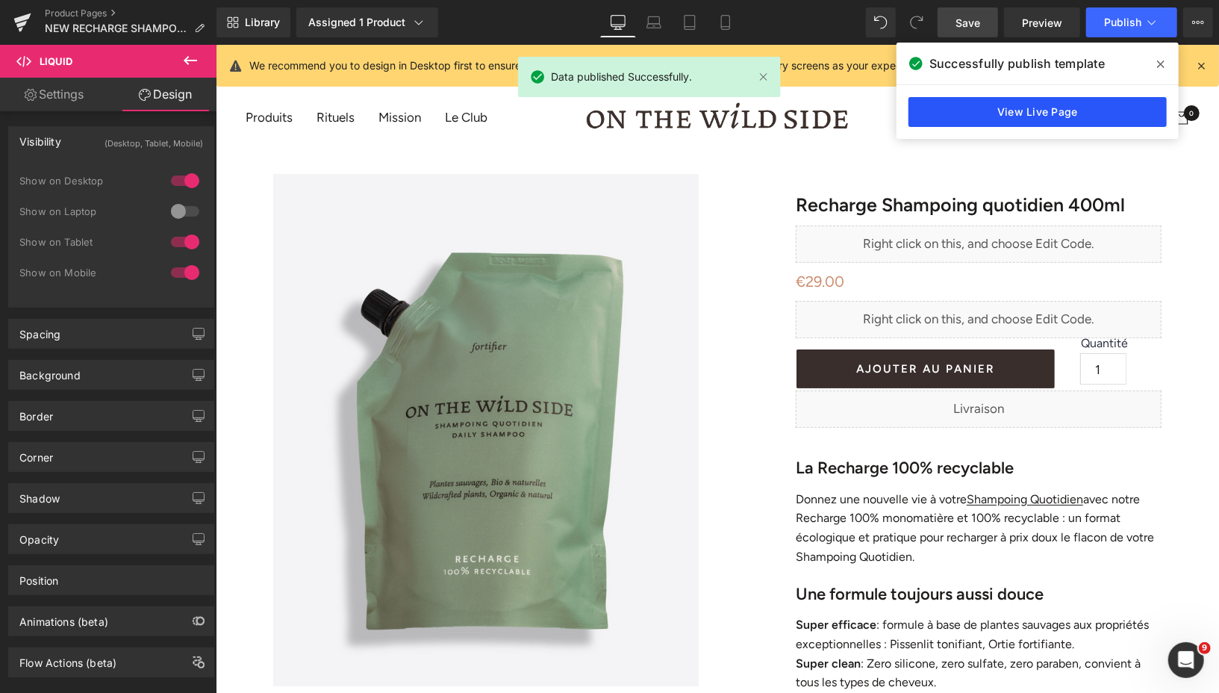
click at [1013, 108] on link "View Live Page" at bounding box center [1037, 112] width 258 height 30
